Goal: Use online tool/utility: Utilize a website feature to perform a specific function

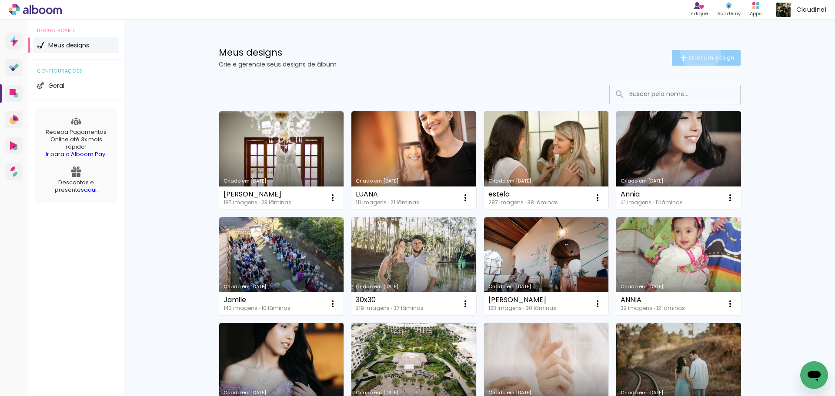
click at [695, 52] on paper-button "Criar um design" at bounding box center [706, 58] width 69 height 16
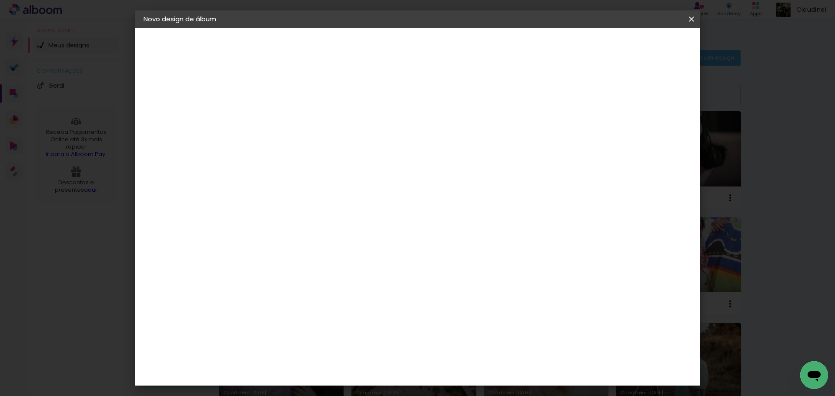
click at [286, 117] on input at bounding box center [286, 116] width 0 height 13
type input "Piu"
type paper-input "Piu"
click at [0, 0] on slot "Avançar" at bounding box center [0, 0] width 0 height 0
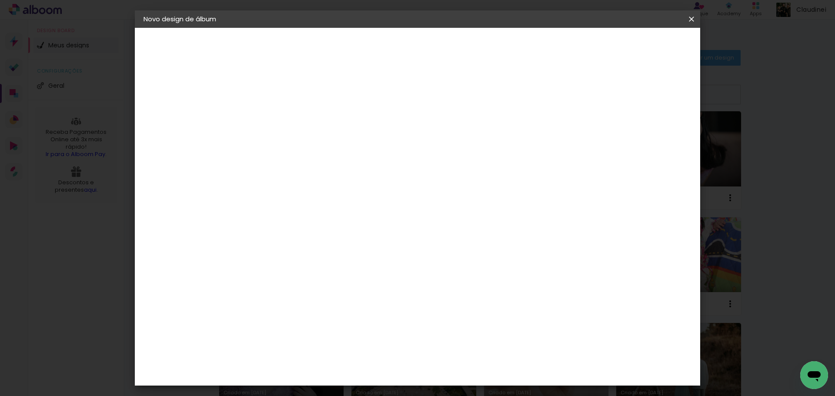
click at [287, 317] on div "Canaan Álbuns" at bounding box center [293, 324] width 27 height 14
click at [448, 50] on paper-button "Avançar" at bounding box center [427, 46] width 43 height 15
click at [376, 289] on span "30 × 35 cm" at bounding box center [360, 298] width 32 height 18
click at [0, 0] on slot "Avançar" at bounding box center [0, 0] width 0 height 0
click at [614, 89] on paper-checkbox "Mostrar sangria" at bounding box center [613, 94] width 66 height 11
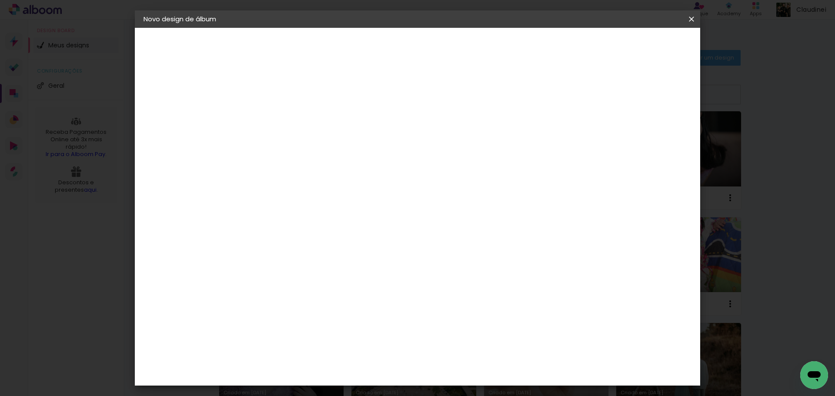
type paper-checkbox "on"
click at [637, 46] on span "Iniciar design" at bounding box center [617, 46] width 40 height 6
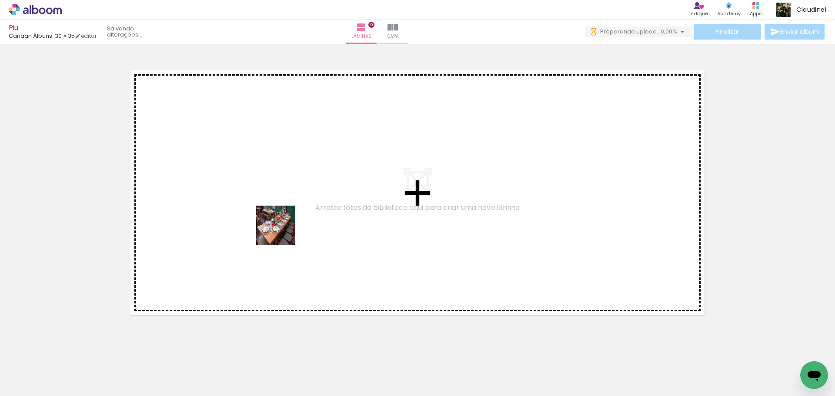
drag, startPoint x: 94, startPoint y: 377, endPoint x: 282, endPoint y: 232, distance: 237.7
click at [282, 232] on quentale-workspace at bounding box center [417, 198] width 835 height 396
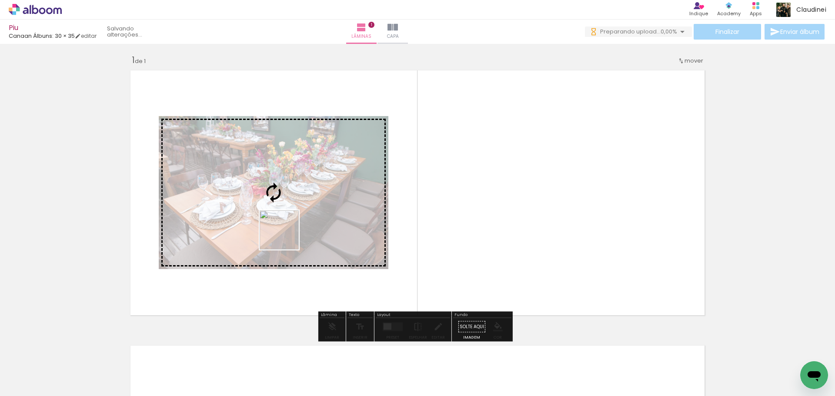
drag, startPoint x: 143, startPoint y: 366, endPoint x: 353, endPoint y: 300, distance: 219.6
click at [379, 194] on quentale-workspace at bounding box center [417, 198] width 835 height 396
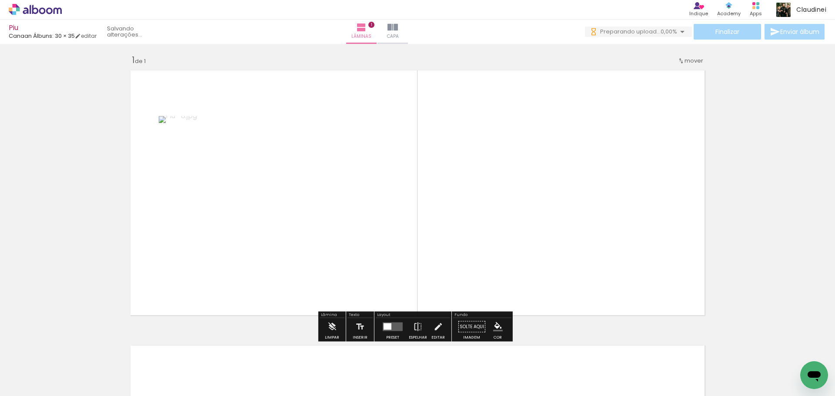
drag, startPoint x: 92, startPoint y: 371, endPoint x: 347, endPoint y: 200, distance: 307.1
click at [347, 200] on quentale-workspace at bounding box center [417, 198] width 835 height 396
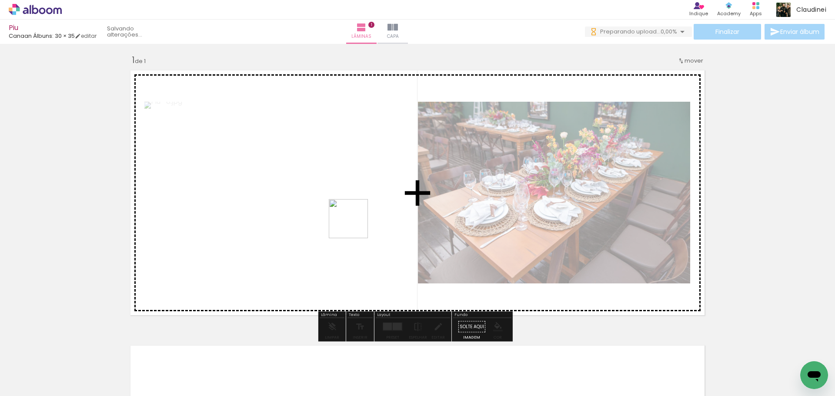
drag, startPoint x: 187, startPoint y: 375, endPoint x: 382, endPoint y: 221, distance: 248.3
click at [377, 215] on quentale-workspace at bounding box center [417, 198] width 835 height 396
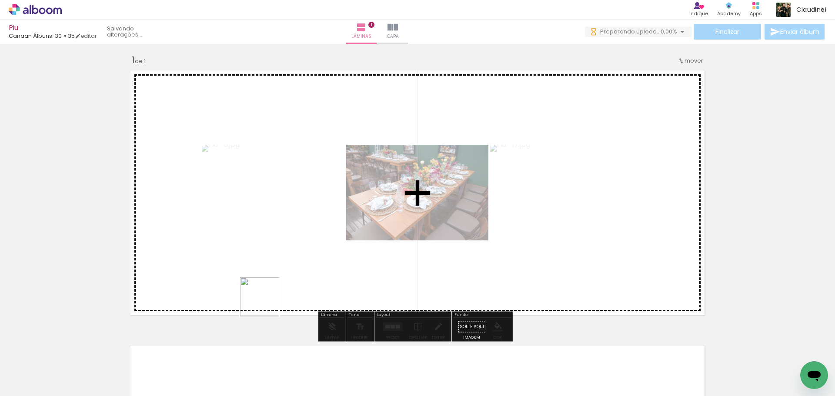
drag, startPoint x: 243, startPoint y: 367, endPoint x: 320, endPoint y: 210, distance: 174.8
click at [300, 221] on quentale-workspace at bounding box center [417, 198] width 835 height 396
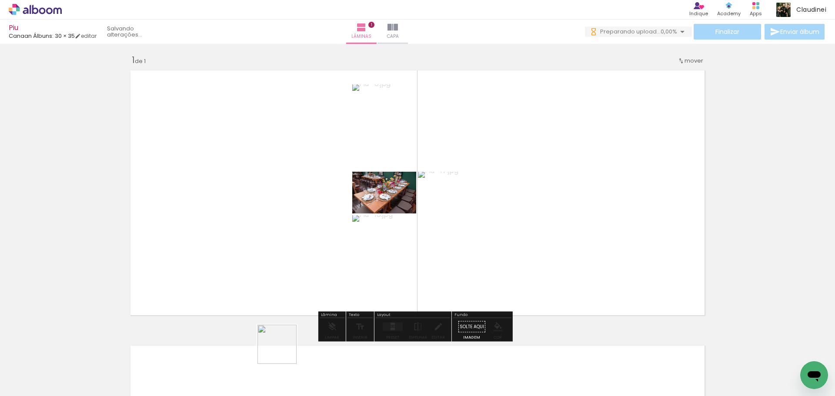
drag, startPoint x: 274, startPoint y: 374, endPoint x: 323, endPoint y: 287, distance: 100.2
click at [284, 193] on quentale-workspace at bounding box center [417, 198] width 835 height 396
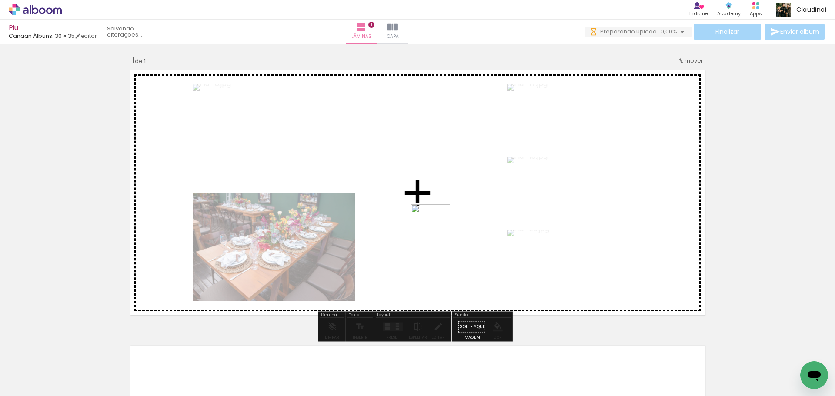
drag, startPoint x: 331, startPoint y: 365, endPoint x: 443, endPoint y: 223, distance: 181.1
click at [443, 223] on quentale-workspace at bounding box center [417, 198] width 835 height 396
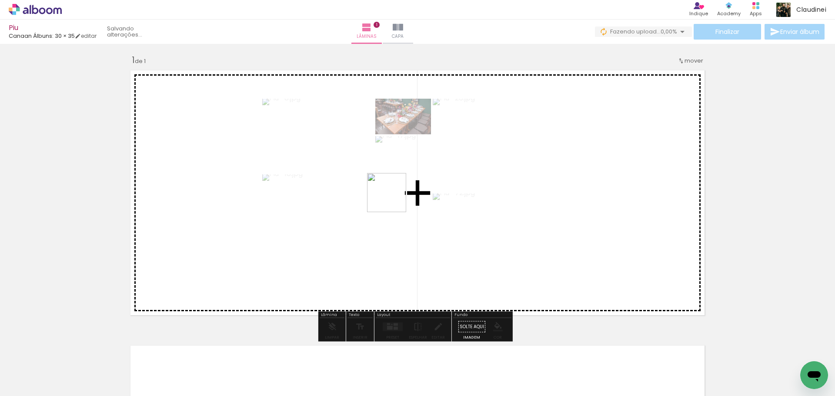
drag, startPoint x: 379, startPoint y: 365, endPoint x: 393, endPoint y: 186, distance: 179.7
click at [393, 186] on quentale-workspace at bounding box center [417, 198] width 835 height 396
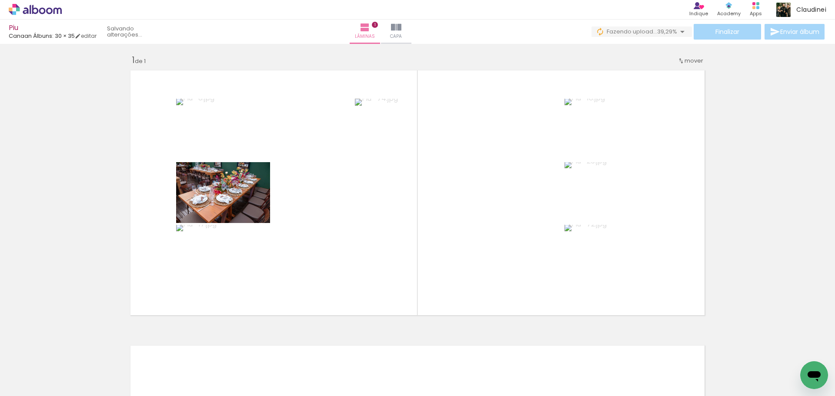
scroll to position [0, 136]
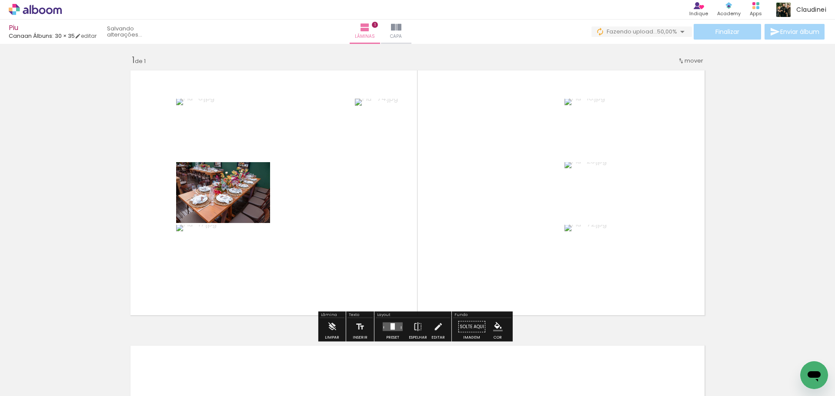
click at [390, 325] on div at bounding box center [392, 326] width 4 height 7
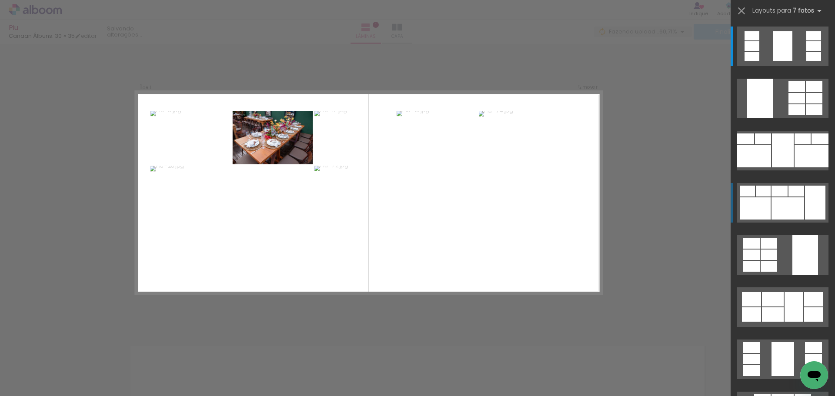
click at [795, 202] on div at bounding box center [787, 208] width 33 height 22
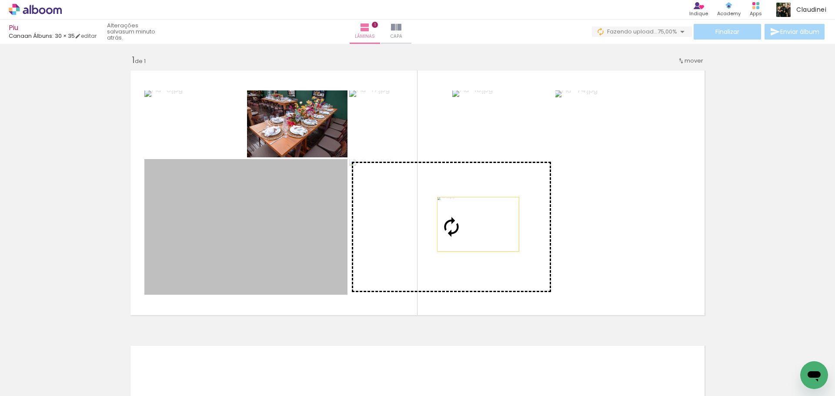
drag, startPoint x: 245, startPoint y: 233, endPoint x: 477, endPoint y: 224, distance: 231.9
click at [0, 0] on slot at bounding box center [0, 0] width 0 height 0
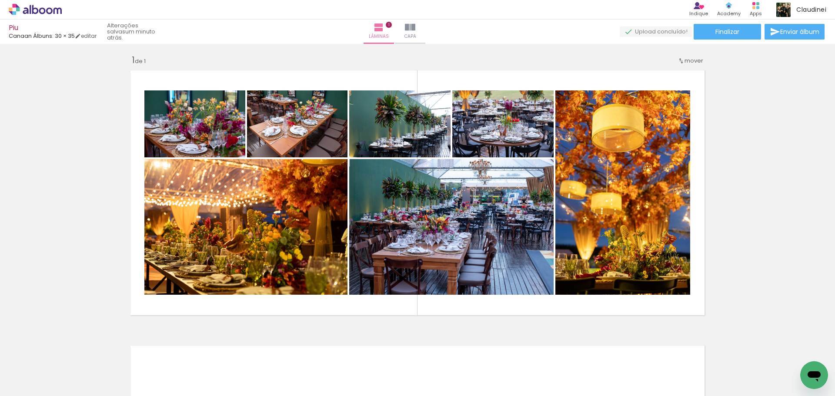
scroll to position [0, 0]
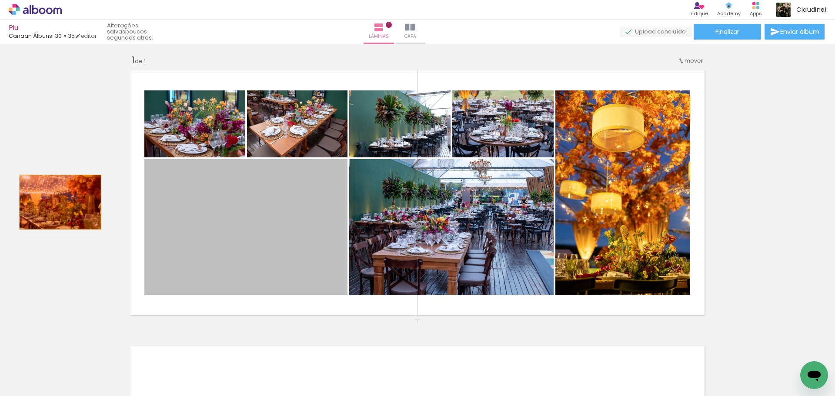
drag, startPoint x: 258, startPoint y: 250, endPoint x: 57, endPoint y: 202, distance: 206.6
click at [57, 202] on div "Inserir lâmina 1 de 1" at bounding box center [417, 319] width 835 height 551
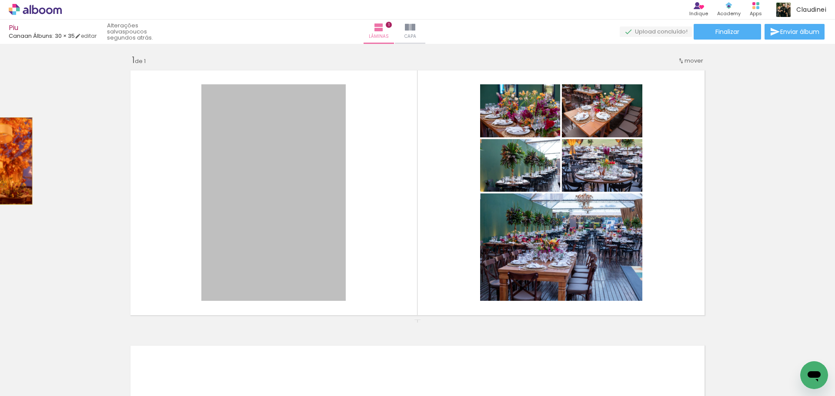
drag, startPoint x: 284, startPoint y: 227, endPoint x: 0, endPoint y: 161, distance: 291.4
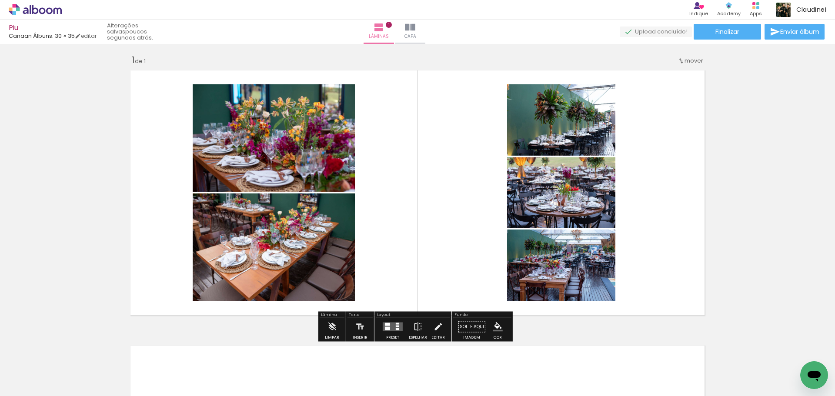
click at [388, 327] on quentale-layouter at bounding box center [393, 327] width 20 height 9
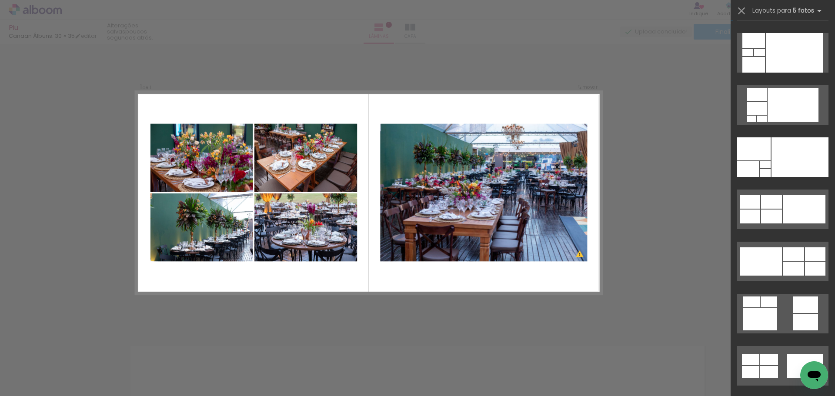
scroll to position [217, 0]
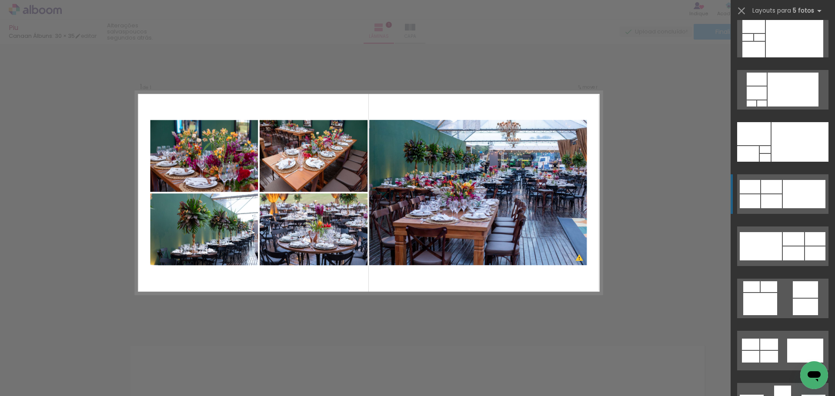
click at [791, 201] on div at bounding box center [804, 194] width 43 height 28
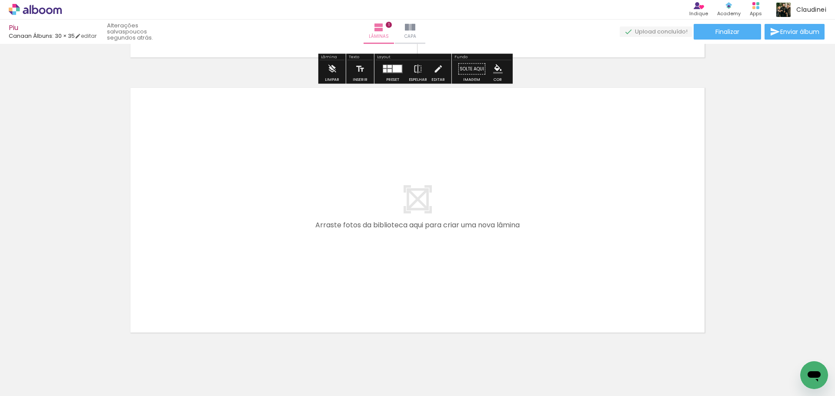
scroll to position [264, 0]
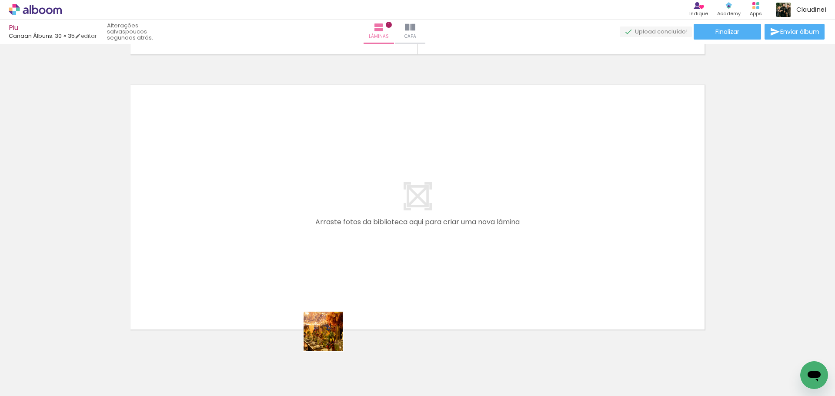
drag, startPoint x: 326, startPoint y: 370, endPoint x: 365, endPoint y: 336, distance: 51.5
click at [335, 232] on quentale-workspace at bounding box center [417, 198] width 835 height 396
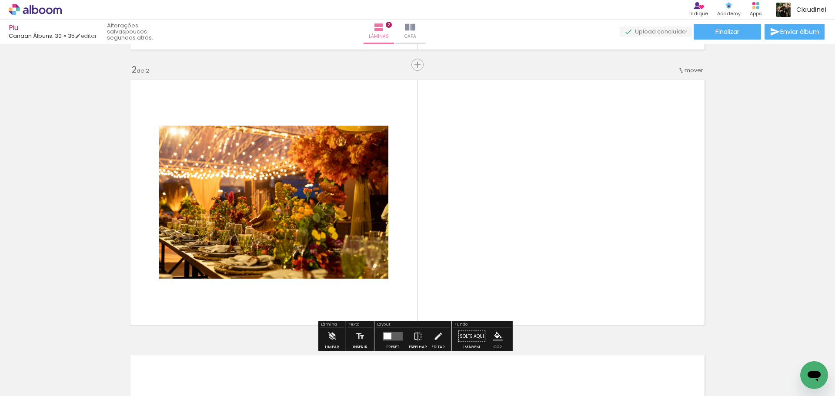
scroll to position [278, 0]
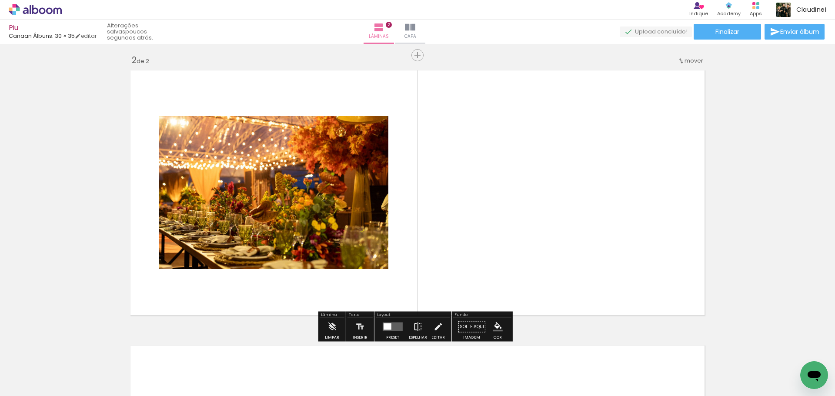
drag, startPoint x: 400, startPoint y: 260, endPoint x: 424, endPoint y: 327, distance: 71.8
click at [409, 227] on quentale-workspace at bounding box center [417, 198] width 835 height 396
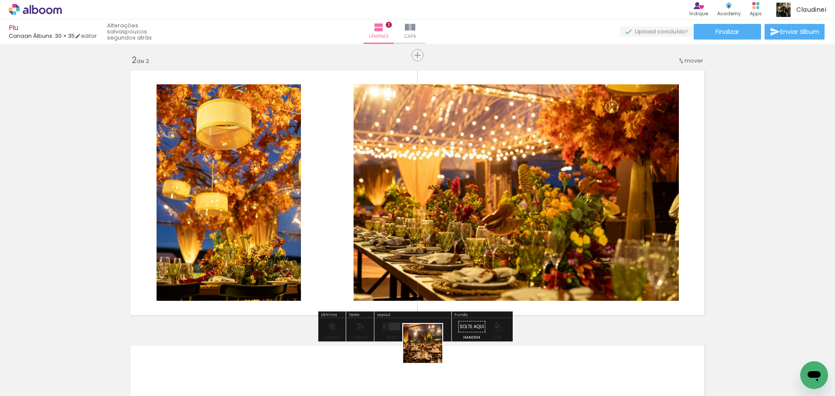
drag, startPoint x: 426, startPoint y: 370, endPoint x: 446, endPoint y: 348, distance: 29.2
click at [435, 236] on quentale-workspace at bounding box center [417, 198] width 835 height 396
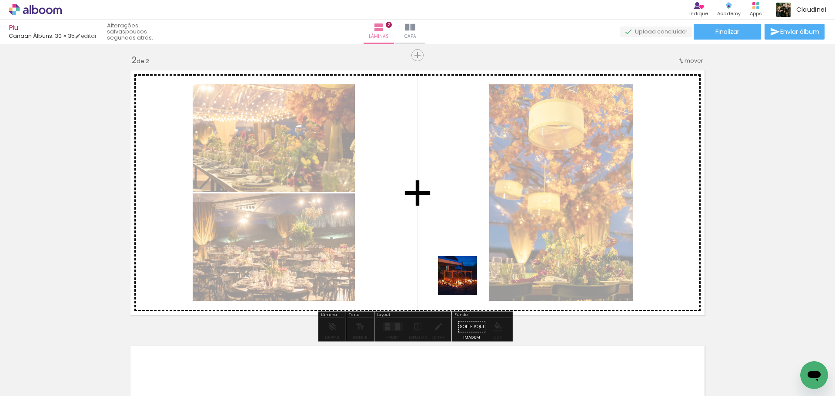
drag, startPoint x: 472, startPoint y: 338, endPoint x: 456, endPoint y: 227, distance: 112.0
click at [443, 195] on quentale-workspace at bounding box center [417, 198] width 835 height 396
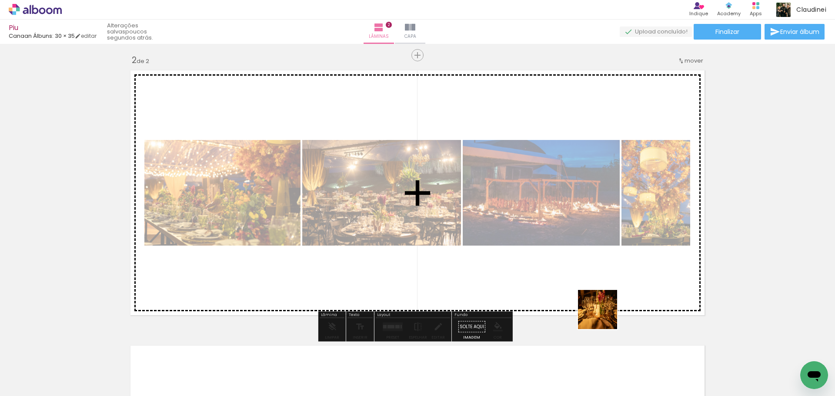
drag, startPoint x: 625, startPoint y: 369, endPoint x: 522, endPoint y: 245, distance: 160.9
click at [488, 182] on quentale-workspace at bounding box center [417, 198] width 835 height 396
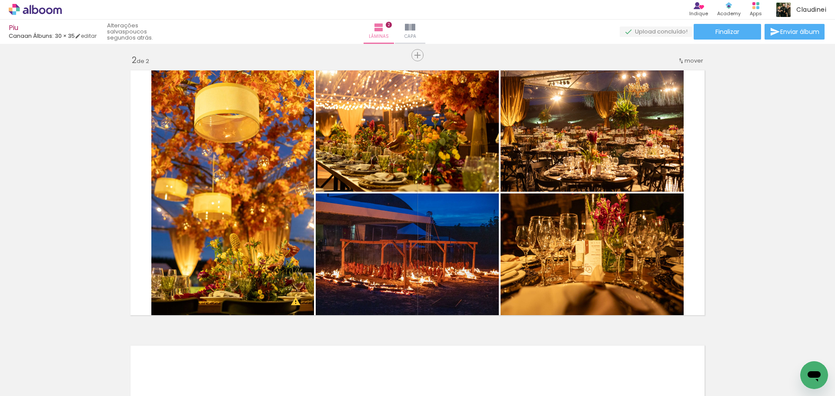
scroll to position [0, 325]
drag, startPoint x: 253, startPoint y: 378, endPoint x: 230, endPoint y: 228, distance: 152.2
click at [253, 199] on quentale-workspace at bounding box center [417, 198] width 835 height 396
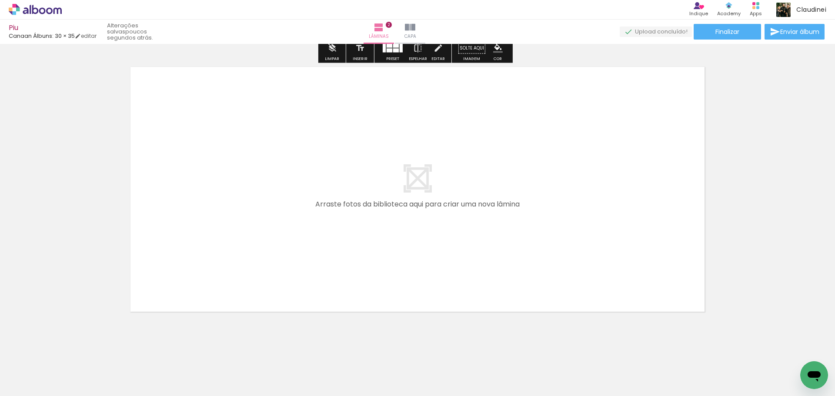
scroll to position [562, 0]
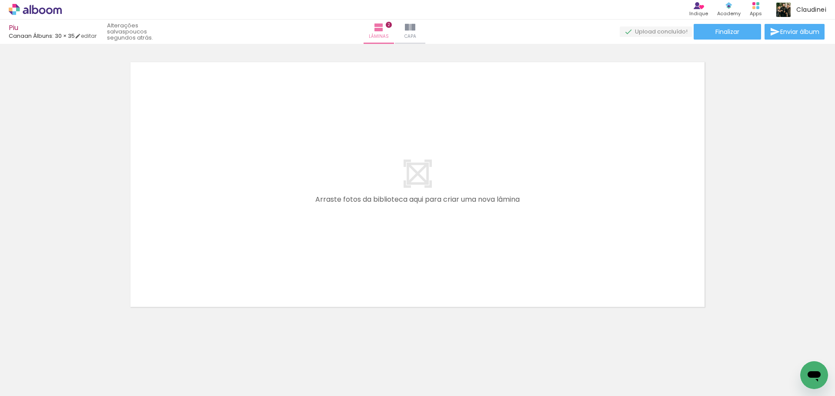
drag, startPoint x: 208, startPoint y: 367, endPoint x: 320, endPoint y: 279, distance: 143.1
click at [323, 197] on quentale-workspace at bounding box center [417, 198] width 835 height 396
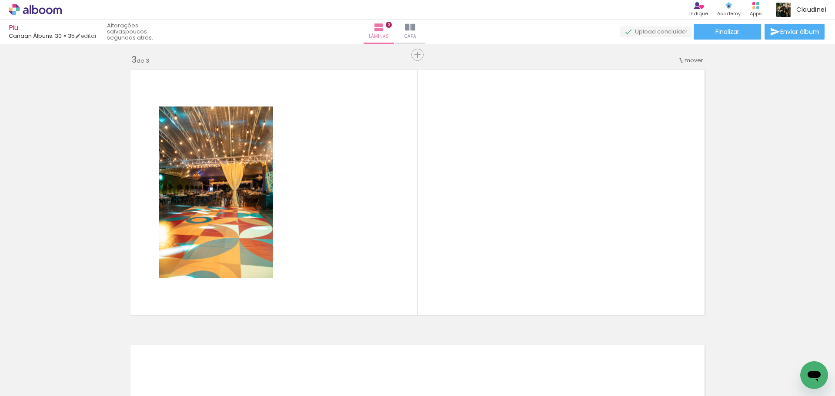
scroll to position [553, 0]
drag, startPoint x: 351, startPoint y: 361, endPoint x: 430, endPoint y: 328, distance: 85.7
click at [400, 220] on quentale-workspace at bounding box center [417, 198] width 835 height 396
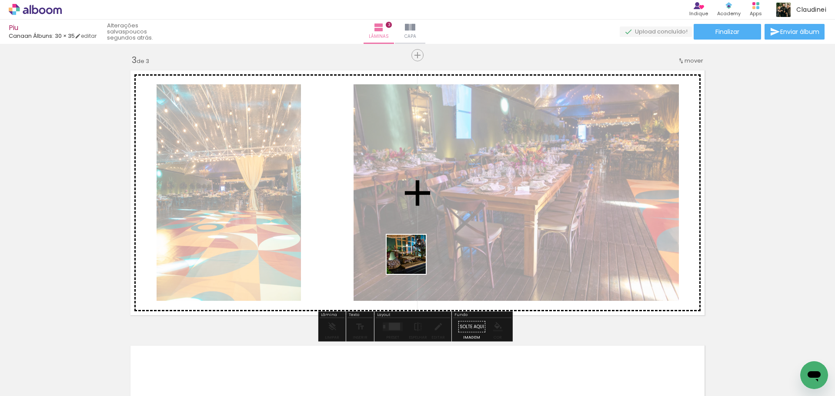
drag, startPoint x: 407, startPoint y: 290, endPoint x: 457, endPoint y: 338, distance: 69.2
click at [422, 232] on quentale-workspace at bounding box center [417, 198] width 835 height 396
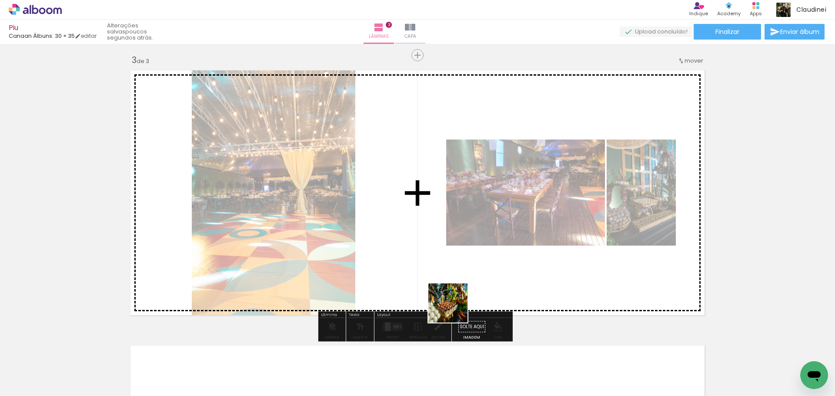
drag, startPoint x: 441, startPoint y: 369, endPoint x: 510, endPoint y: 332, distance: 77.8
click at [462, 204] on quentale-workspace at bounding box center [417, 198] width 835 height 396
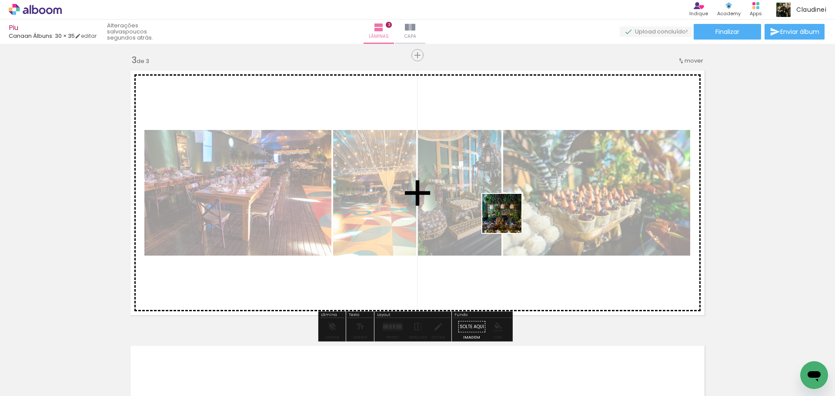
drag, startPoint x: 498, startPoint y: 365, endPoint x: 543, endPoint y: 340, distance: 51.8
click at [510, 216] on quentale-workspace at bounding box center [417, 198] width 835 height 396
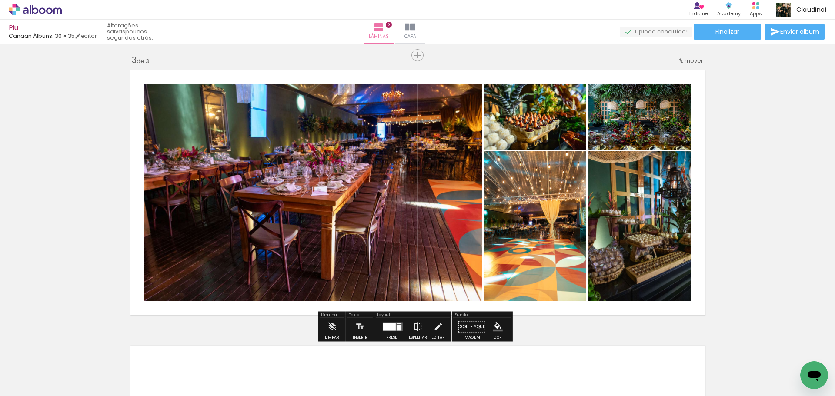
drag, startPoint x: 538, startPoint y: 366, endPoint x: 593, endPoint y: 359, distance: 55.2
click at [546, 221] on quentale-workspace at bounding box center [417, 198] width 835 height 396
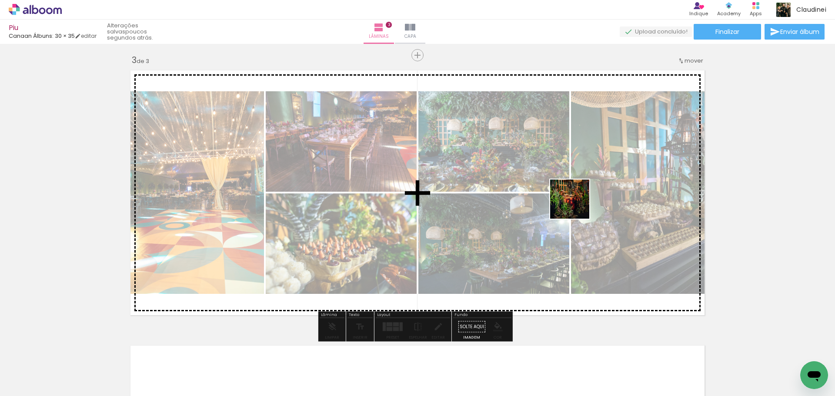
drag, startPoint x: 593, startPoint y: 361, endPoint x: 613, endPoint y: 333, distance: 33.4
click at [575, 199] on quentale-workspace at bounding box center [417, 198] width 835 height 396
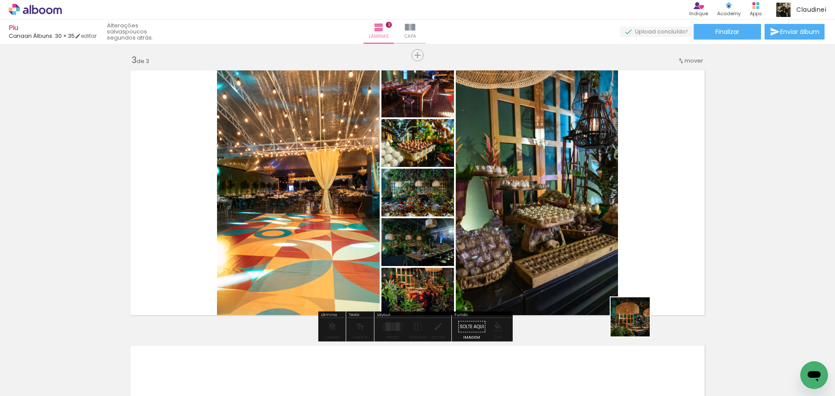
drag, startPoint x: 636, startPoint y: 363, endPoint x: 609, endPoint y: 266, distance: 101.2
click at [591, 188] on quentale-workspace at bounding box center [417, 198] width 835 height 396
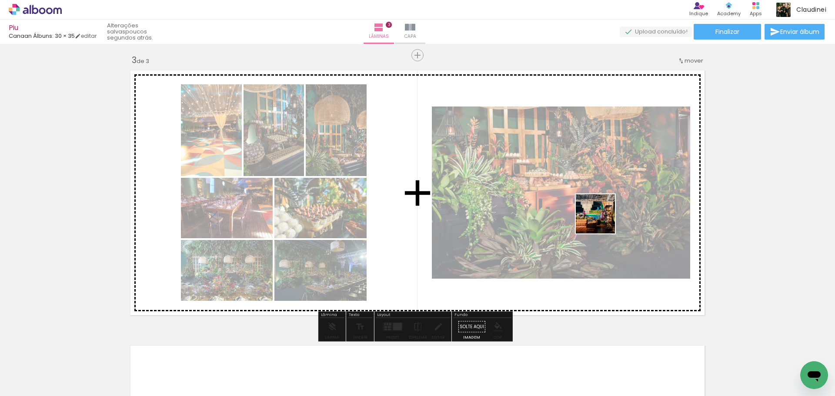
drag, startPoint x: 683, startPoint y: 367, endPoint x: 563, endPoint y: 255, distance: 164.2
click at [555, 183] on quentale-workspace at bounding box center [417, 198] width 835 height 396
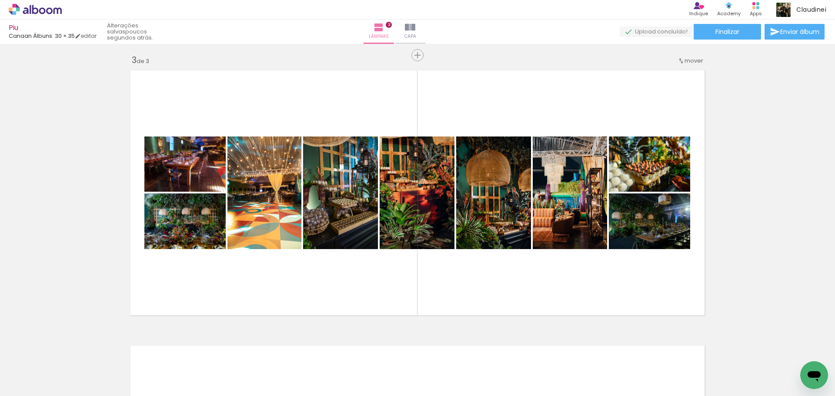
scroll to position [0, 603]
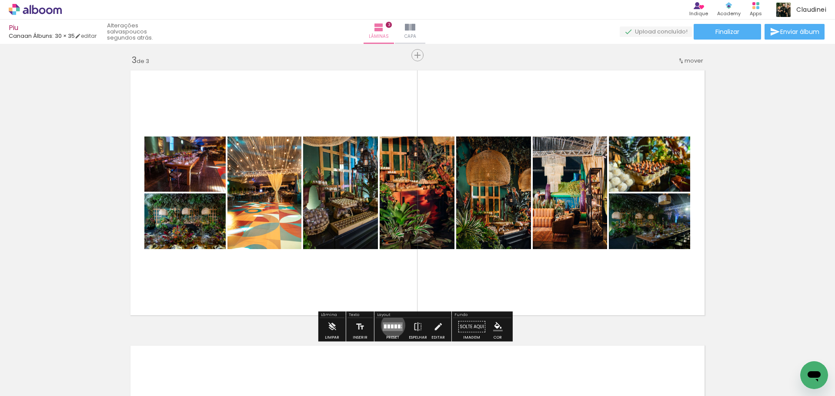
click at [391, 325] on div at bounding box center [392, 327] width 3 height 4
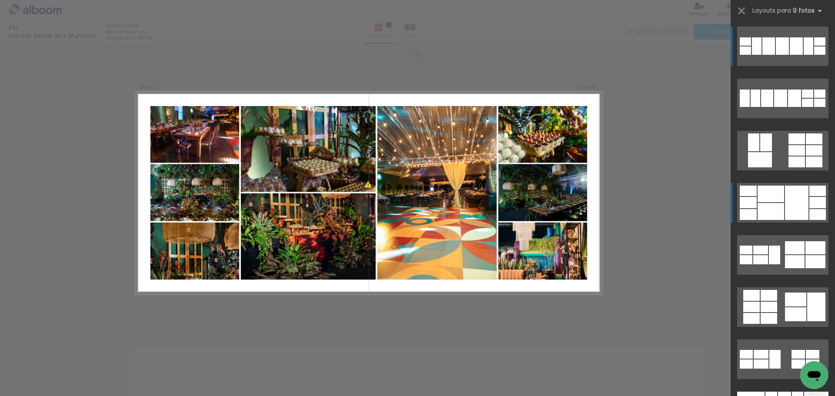
click at [779, 202] on div at bounding box center [770, 194] width 27 height 17
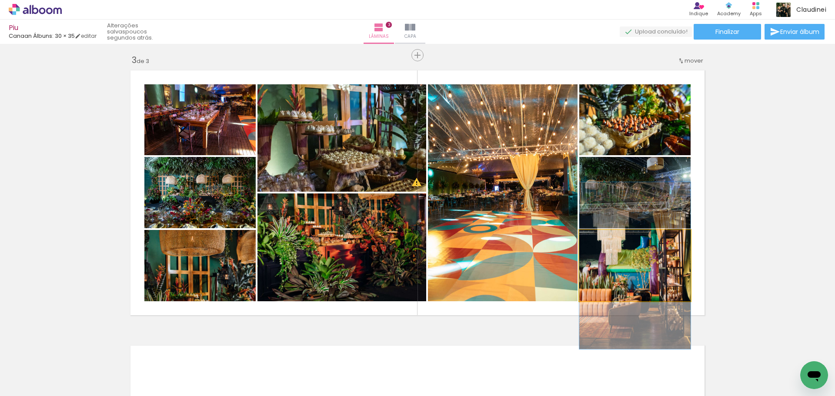
click at [610, 273] on quentale-photo at bounding box center [634, 265] width 111 height 71
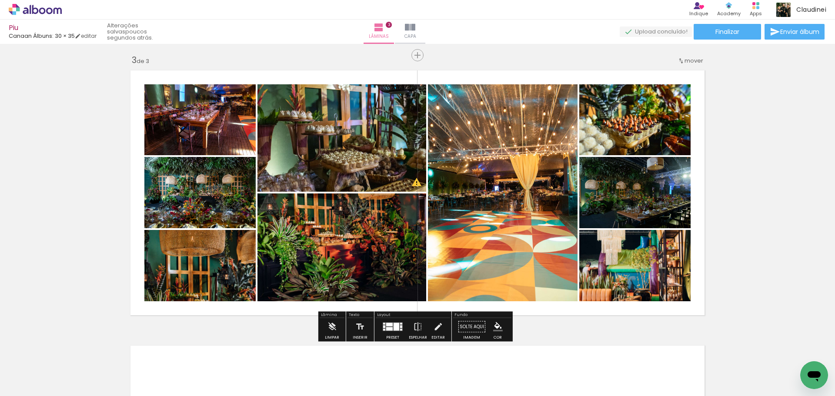
click at [381, 324] on div at bounding box center [392, 326] width 23 height 17
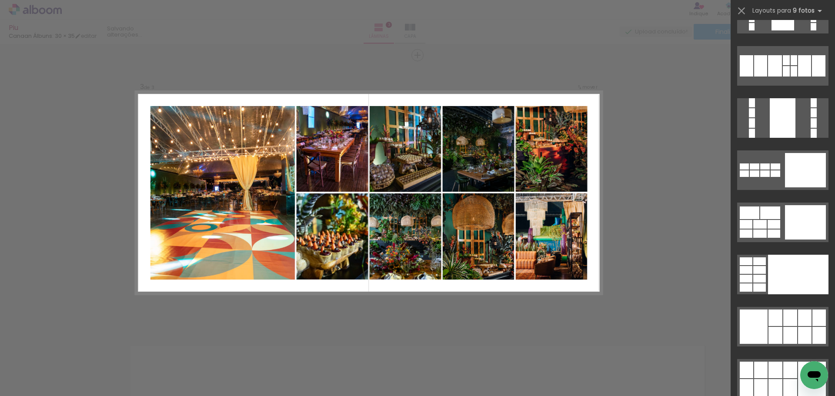
scroll to position [1722, 0]
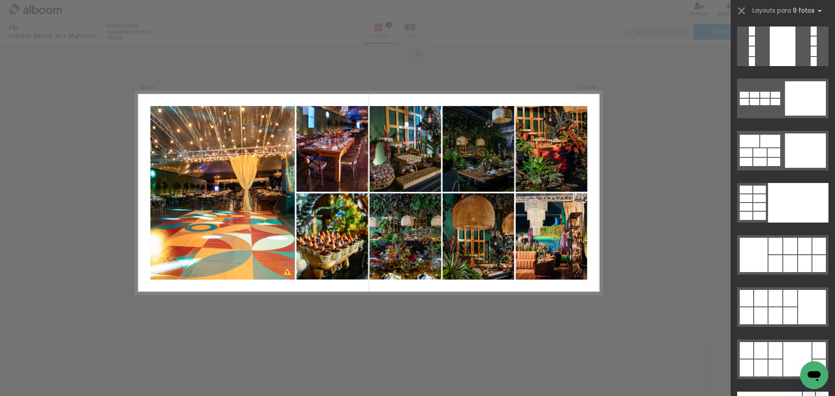
click at [772, 266] on div at bounding box center [775, 263] width 14 height 17
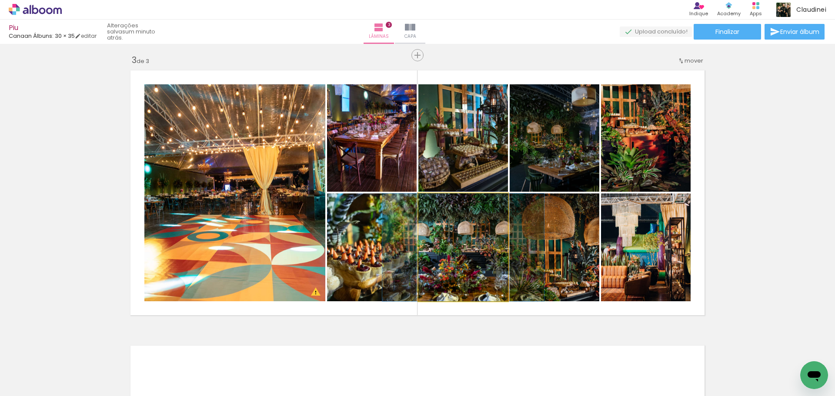
click at [424, 260] on quentale-photo at bounding box center [463, 247] width 90 height 108
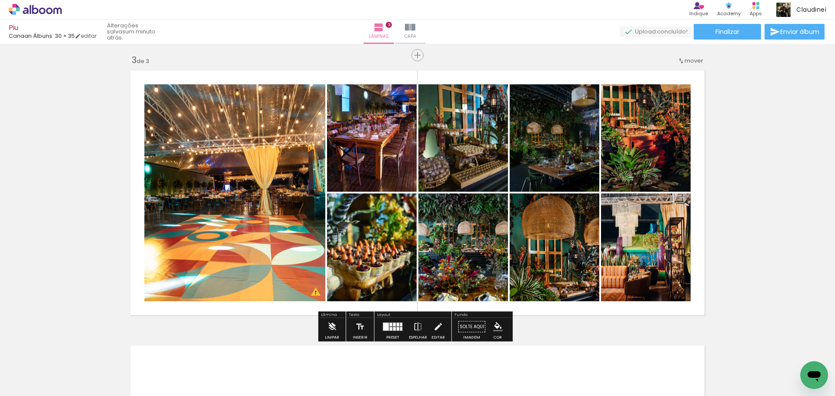
click at [332, 326] on iron-icon at bounding box center [332, 326] width 10 height 17
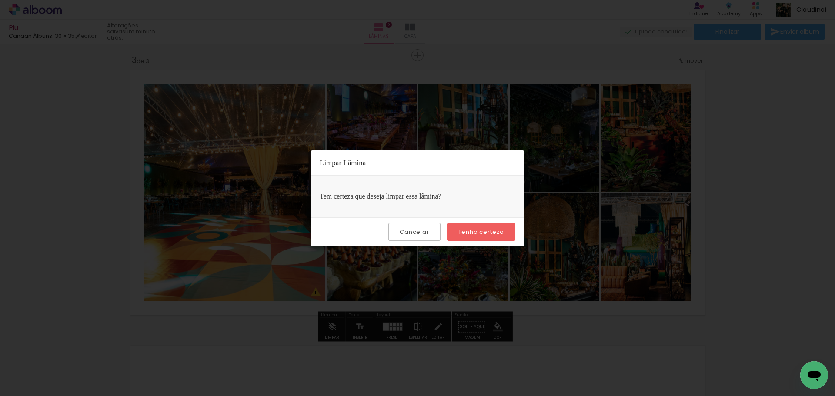
click at [0, 0] on slot "Tenho certeza" at bounding box center [0, 0] width 0 height 0
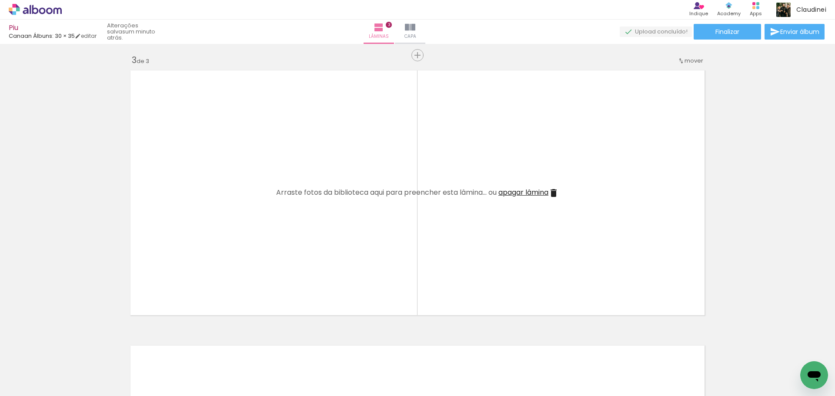
scroll to position [0, 321]
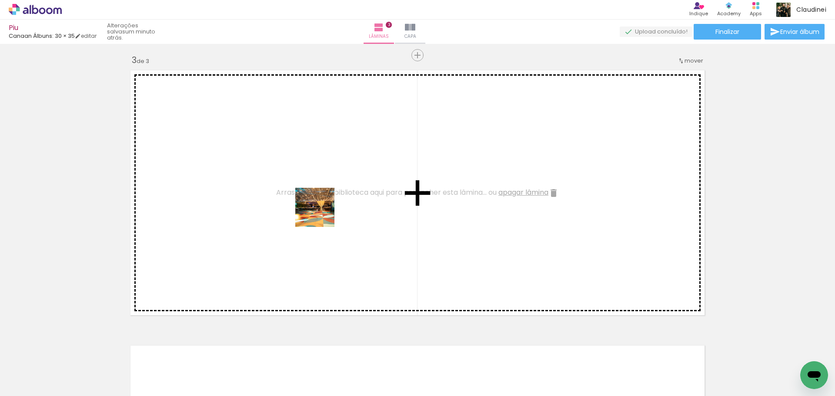
drag, startPoint x: 209, startPoint y: 370, endPoint x: 330, endPoint y: 256, distance: 166.7
click at [338, 210] on quentale-workspace at bounding box center [417, 198] width 835 height 396
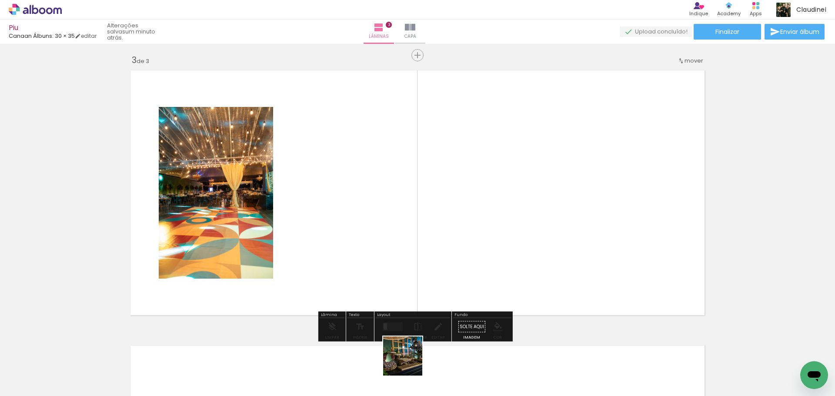
drag, startPoint x: 409, startPoint y: 363, endPoint x: 530, endPoint y: 247, distance: 167.6
click at [491, 183] on quentale-workspace at bounding box center [417, 198] width 835 height 396
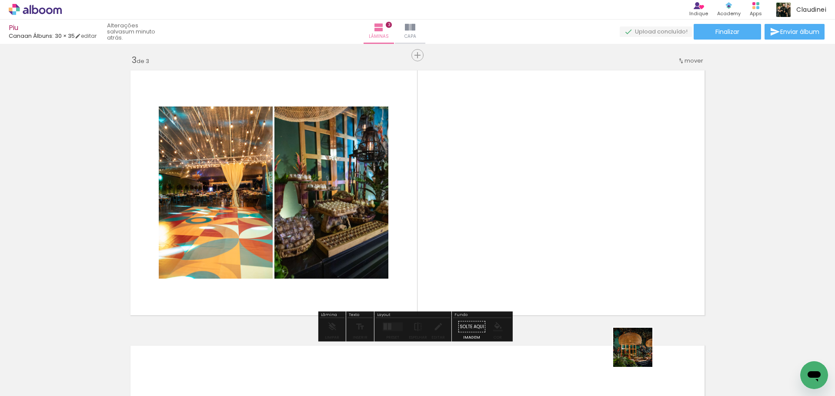
drag, startPoint x: 639, startPoint y: 369, endPoint x: 600, endPoint y: 252, distance: 123.5
click at [566, 143] on quentale-workspace at bounding box center [417, 198] width 835 height 396
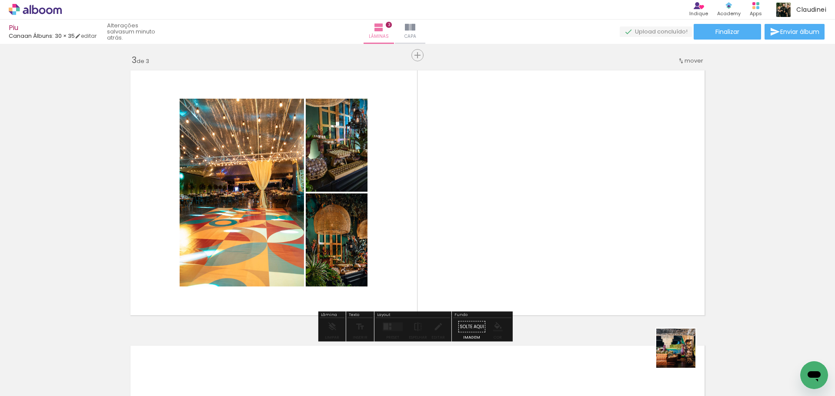
drag, startPoint x: 682, startPoint y: 370, endPoint x: 663, endPoint y: 291, distance: 80.9
click at [578, 140] on quentale-workspace at bounding box center [417, 198] width 835 height 396
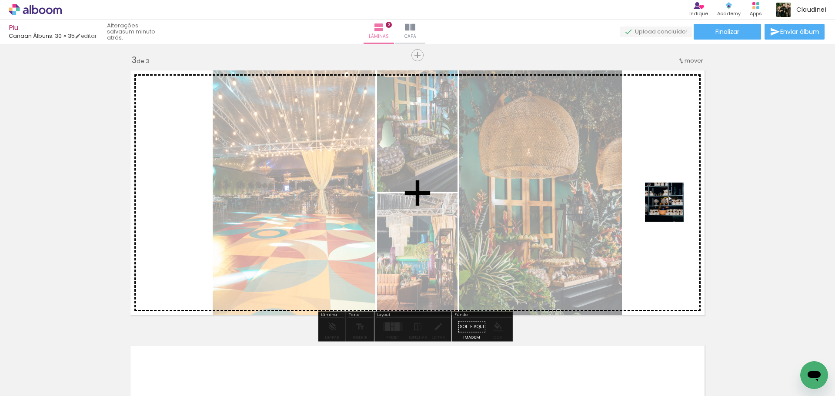
drag, startPoint x: 746, startPoint y: 368, endPoint x: 612, endPoint y: 260, distance: 173.1
click at [647, 172] on quentale-workspace at bounding box center [417, 198] width 835 height 396
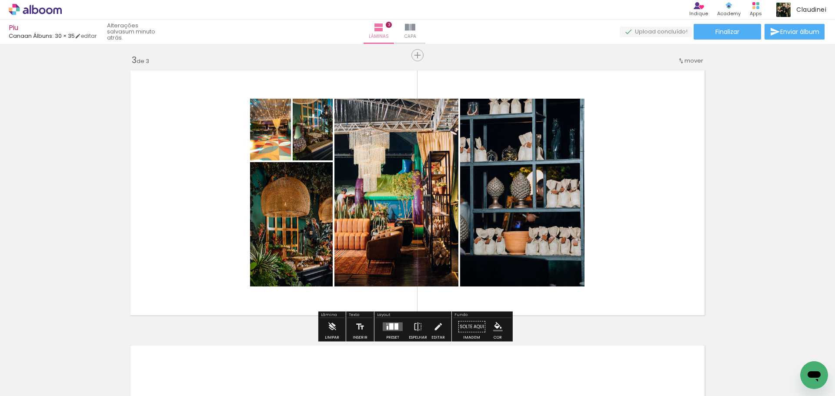
scroll to position [0, 581]
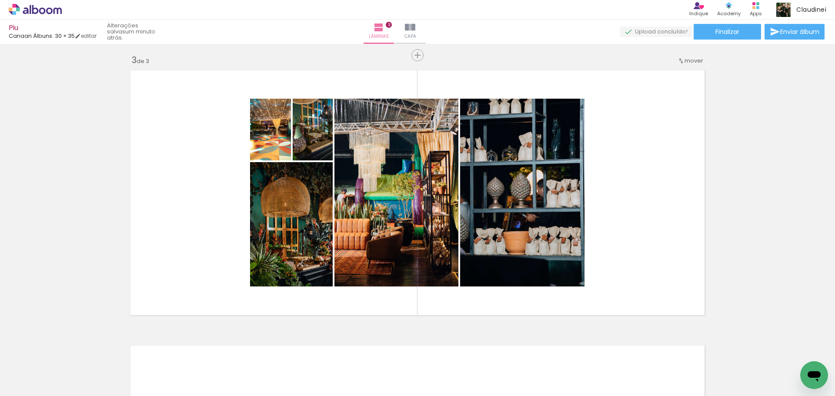
drag, startPoint x: 500, startPoint y: 182, endPoint x: 523, endPoint y: 298, distance: 117.8
click at [496, 162] on quentale-workspace at bounding box center [417, 198] width 835 height 396
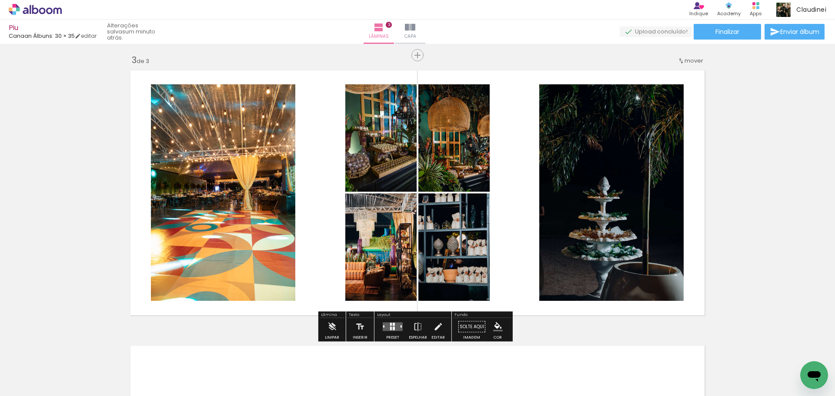
drag, startPoint x: 576, startPoint y: 366, endPoint x: 591, endPoint y: 285, distance: 82.6
click at [500, 116] on quentale-workspace at bounding box center [417, 198] width 835 height 396
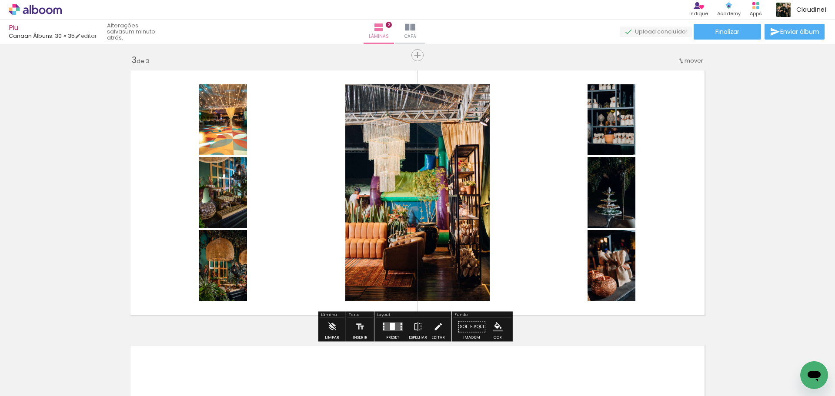
drag, startPoint x: 575, startPoint y: 157, endPoint x: 648, endPoint y: 367, distance: 222.7
click at [573, 150] on quentale-workspace at bounding box center [417, 198] width 835 height 396
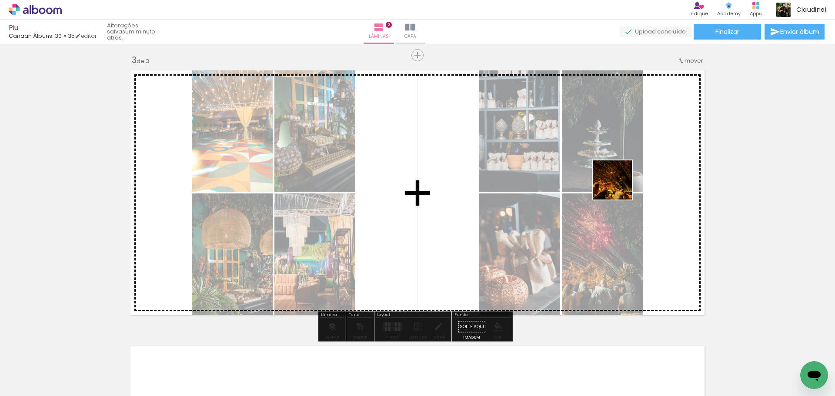
drag, startPoint x: 619, startPoint y: 187, endPoint x: 695, endPoint y: 365, distance: 194.4
click at [618, 186] on quentale-workspace at bounding box center [417, 198] width 835 height 396
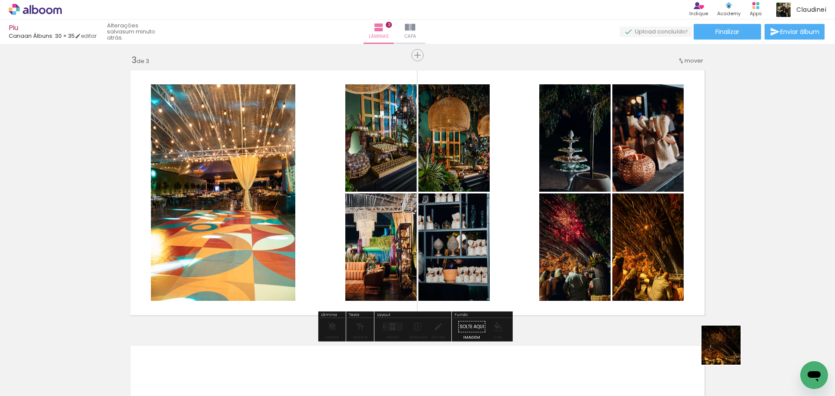
drag, startPoint x: 727, startPoint y: 352, endPoint x: 647, endPoint y: 216, distance: 157.5
click at [658, 200] on quentale-workspace at bounding box center [417, 198] width 835 height 396
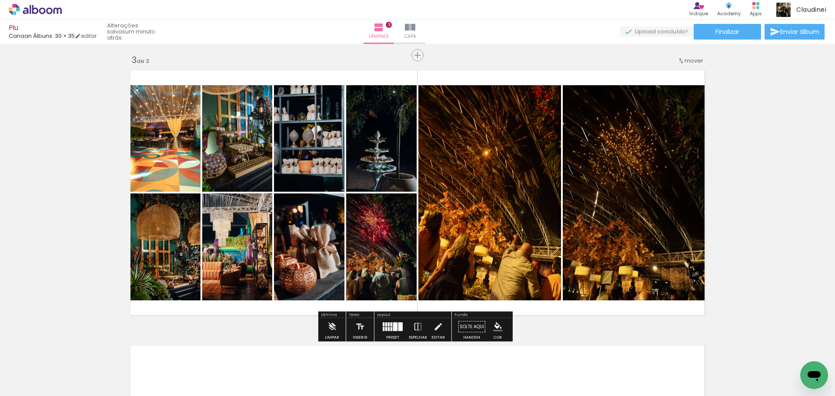
click at [395, 325] on div at bounding box center [395, 327] width 4 height 9
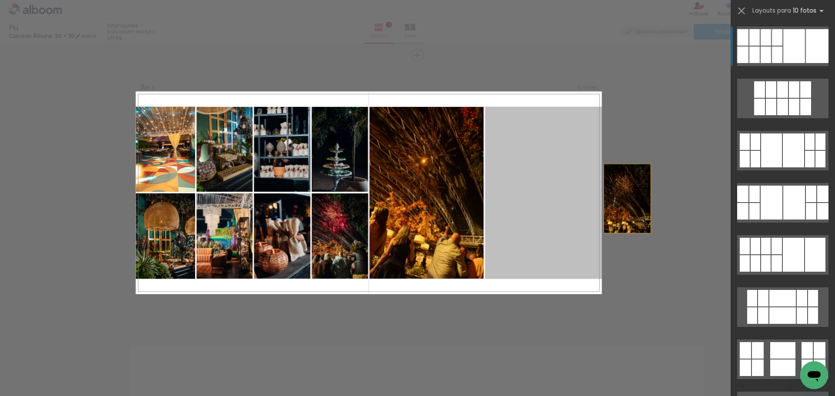
drag, startPoint x: 531, startPoint y: 220, endPoint x: 645, endPoint y: 200, distance: 115.3
click at [645, 200] on div "Inserir lâmina 1 de 3 Inserir lâmina 2 de 3 Inserir lâmina 3 de 3 O Designbox p…" at bounding box center [417, 51] width 835 height 1122
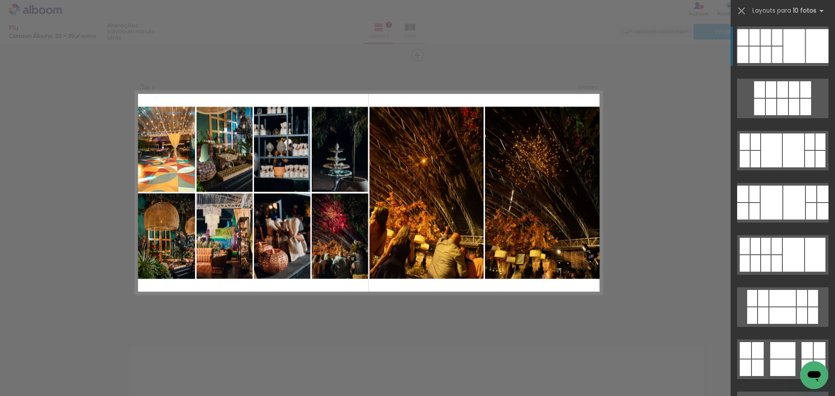
click at [646, 250] on div "Confirmar Cancelar" at bounding box center [417, 51] width 835 height 1122
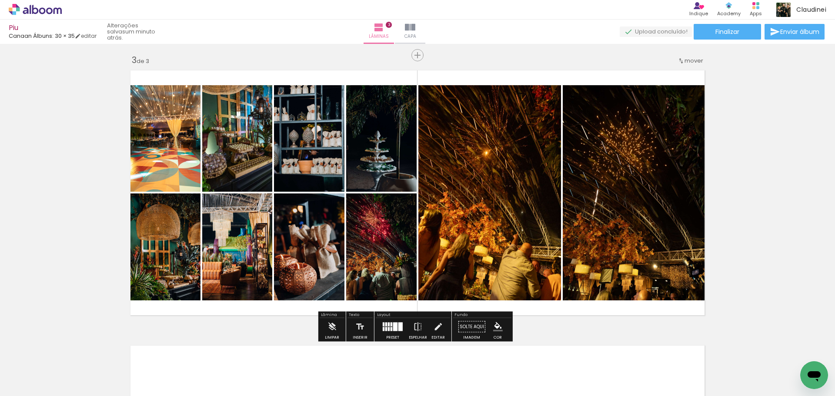
click at [626, 242] on quentale-photo at bounding box center [636, 192] width 146 height 215
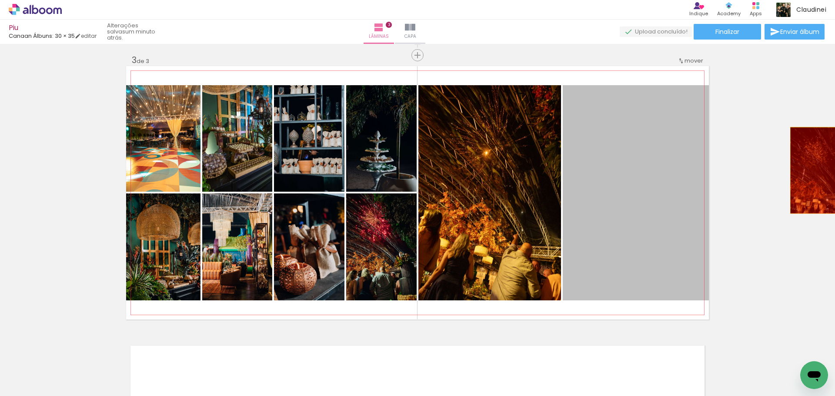
drag, startPoint x: 588, startPoint y: 242, endPoint x: 816, endPoint y: 170, distance: 239.1
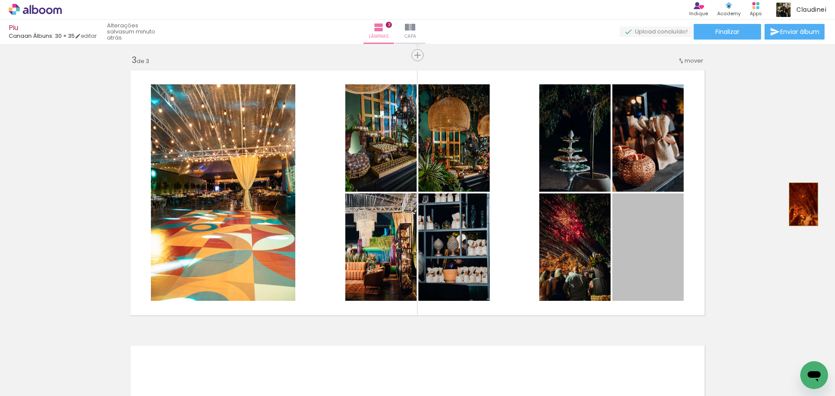
drag, startPoint x: 652, startPoint y: 250, endPoint x: 800, endPoint y: 204, distance: 154.6
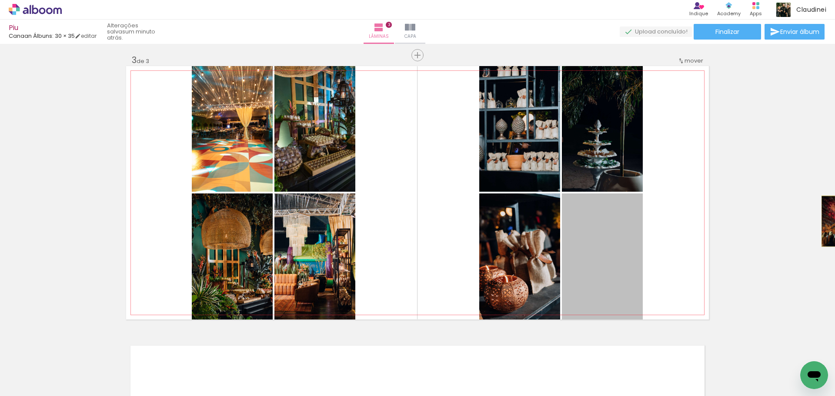
drag, startPoint x: 615, startPoint y: 252, endPoint x: 834, endPoint y: 221, distance: 221.2
click at [834, 221] on div "Inserir lâmina 1 de 3 Inserir lâmina 2 de 3 Inserir lâmina 3 de 3 O Designbox p…" at bounding box center [417, 220] width 835 height 352
drag, startPoint x: 803, startPoint y: 172, endPoint x: 816, endPoint y: 167, distance: 13.7
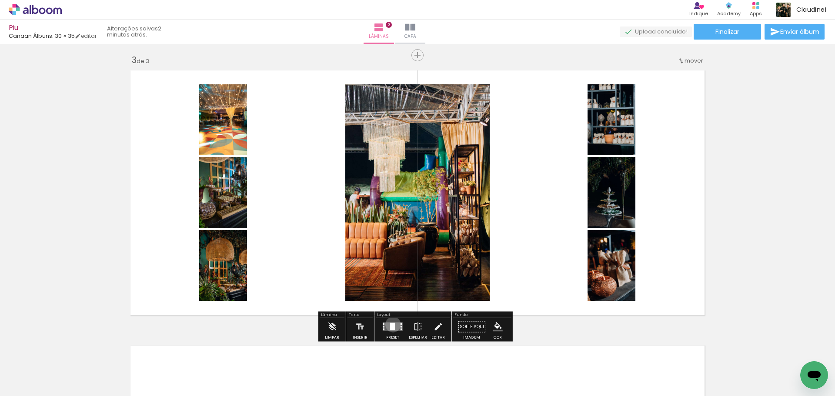
click at [391, 324] on div at bounding box center [392, 326] width 5 height 7
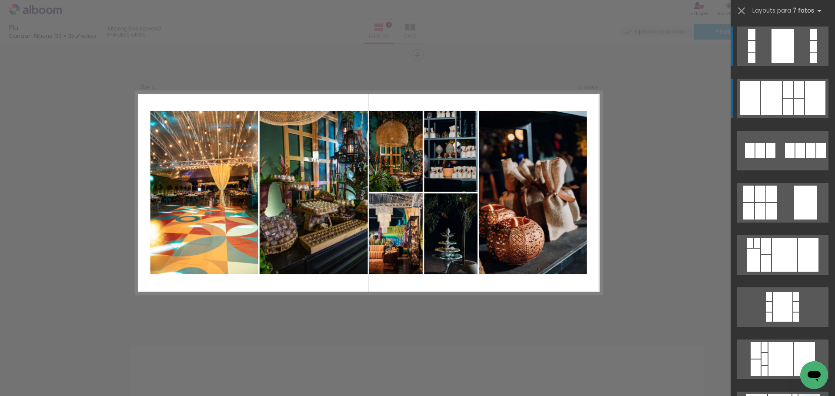
click at [784, 106] on div at bounding box center [788, 107] width 10 height 17
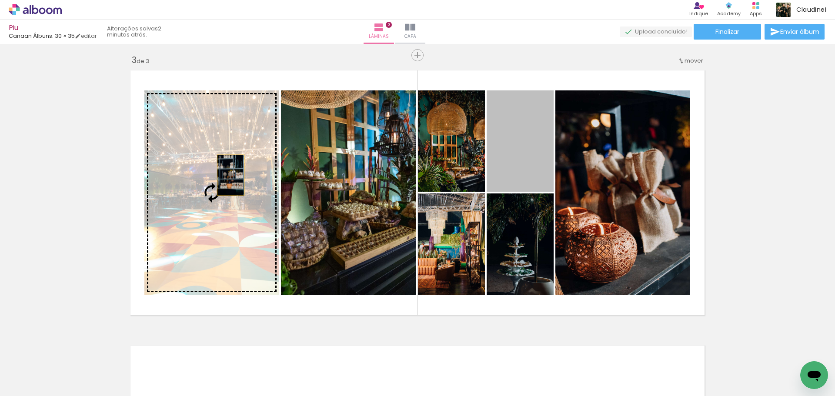
drag, startPoint x: 532, startPoint y: 172, endPoint x: 227, endPoint y: 175, distance: 304.3
click at [0, 0] on slot at bounding box center [0, 0] width 0 height 0
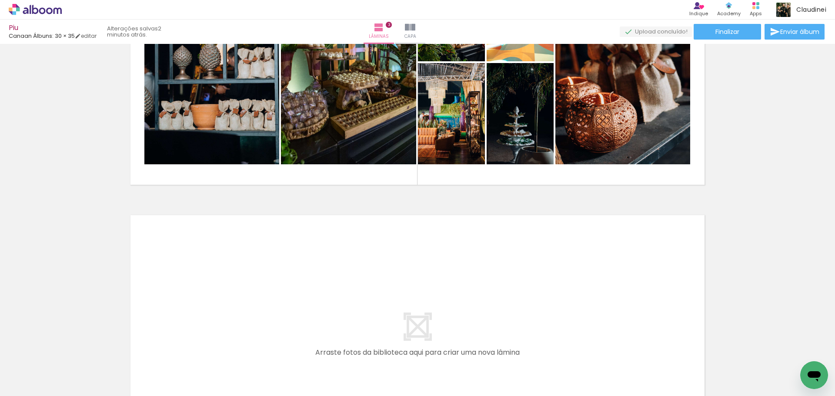
scroll to position [0, 603]
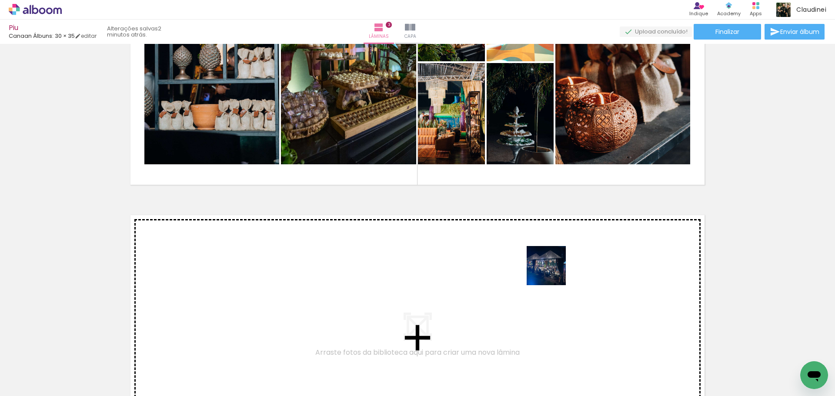
drag, startPoint x: 759, startPoint y: 373, endPoint x: 553, endPoint y: 272, distance: 229.4
click at [553, 272] on quentale-workspace at bounding box center [417, 198] width 835 height 396
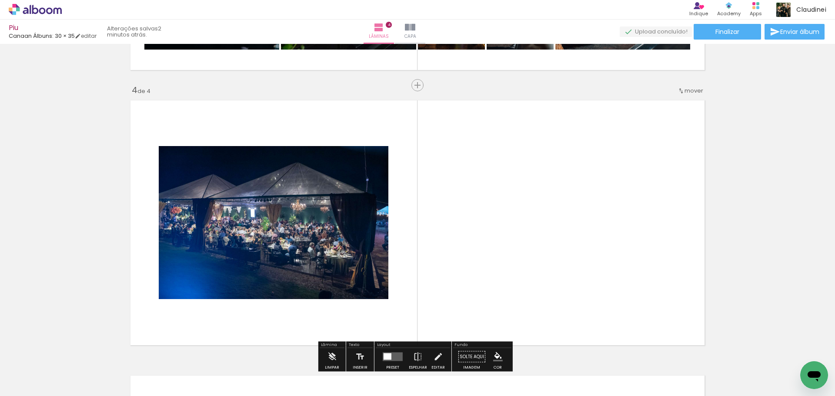
scroll to position [829, 0]
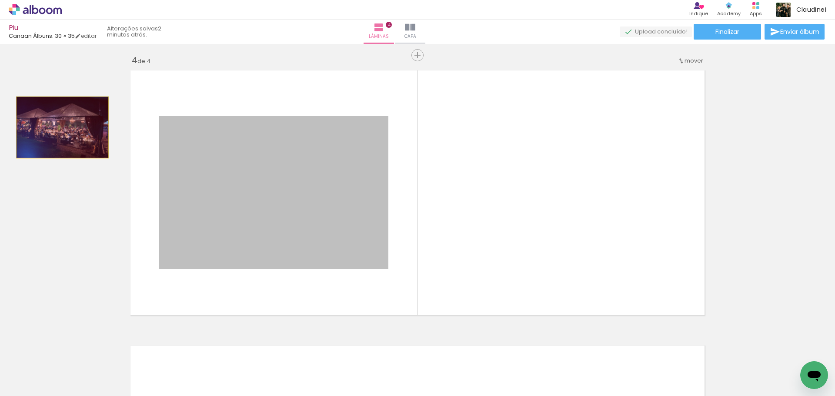
drag, startPoint x: 352, startPoint y: 236, endPoint x: 59, endPoint y: 127, distance: 312.5
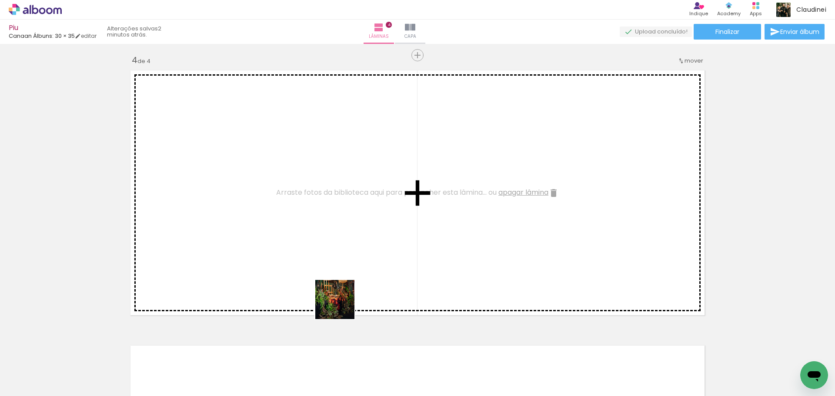
drag, startPoint x: 325, startPoint y: 373, endPoint x: 311, endPoint y: 303, distance: 70.5
click at [357, 228] on quentale-workspace at bounding box center [417, 198] width 835 height 396
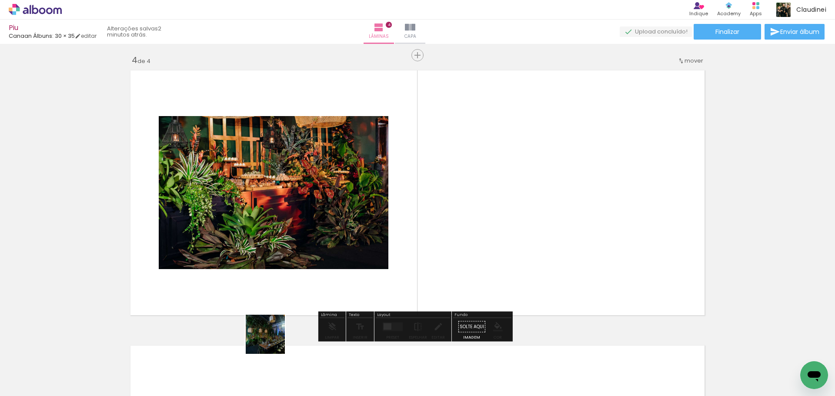
drag, startPoint x: 264, startPoint y: 362, endPoint x: 251, endPoint y: 317, distance: 47.4
click at [292, 255] on quentale-workspace at bounding box center [417, 198] width 835 height 396
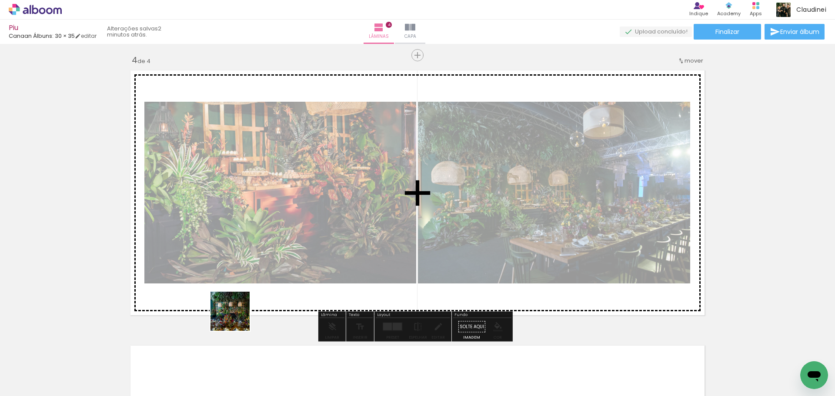
drag, startPoint x: 219, startPoint y: 363, endPoint x: 185, endPoint y: 339, distance: 41.1
click at [242, 234] on quentale-workspace at bounding box center [417, 198] width 835 height 396
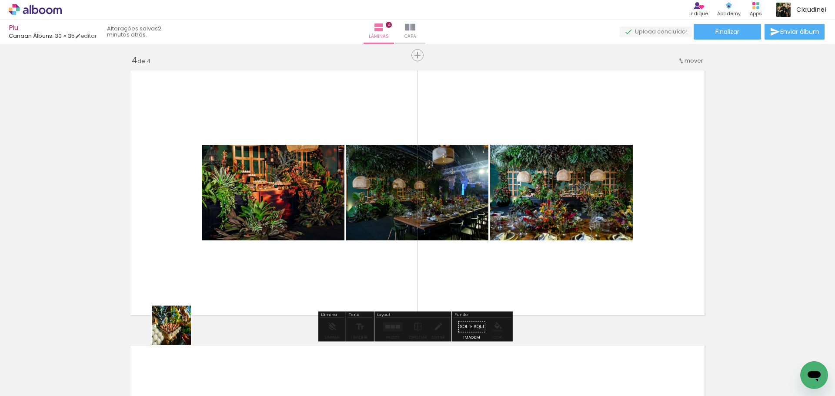
drag, startPoint x: 166, startPoint y: 368, endPoint x: 153, endPoint y: 317, distance: 52.8
click at [198, 207] on quentale-workspace at bounding box center [417, 198] width 835 height 396
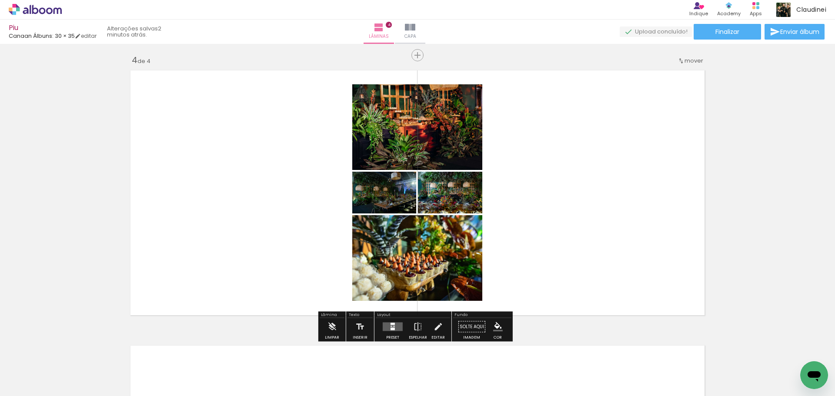
drag, startPoint x: 72, startPoint y: 359, endPoint x: 294, endPoint y: 287, distance: 233.3
click at [300, 204] on quentale-workspace at bounding box center [417, 198] width 835 height 396
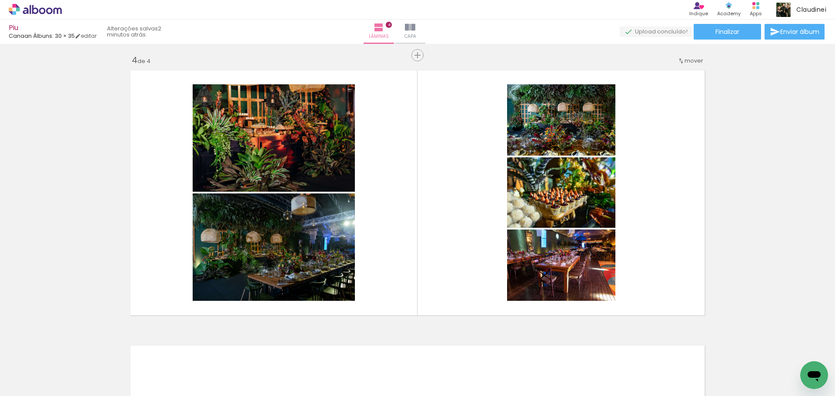
scroll to position [0, 603]
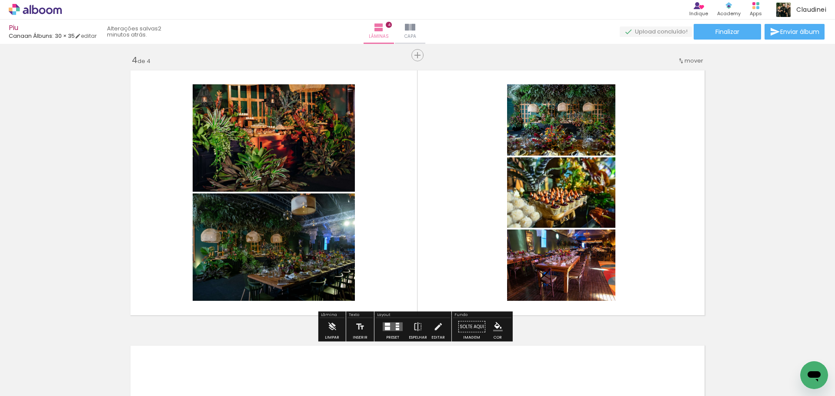
click at [389, 326] on quentale-layouter at bounding box center [393, 327] width 20 height 9
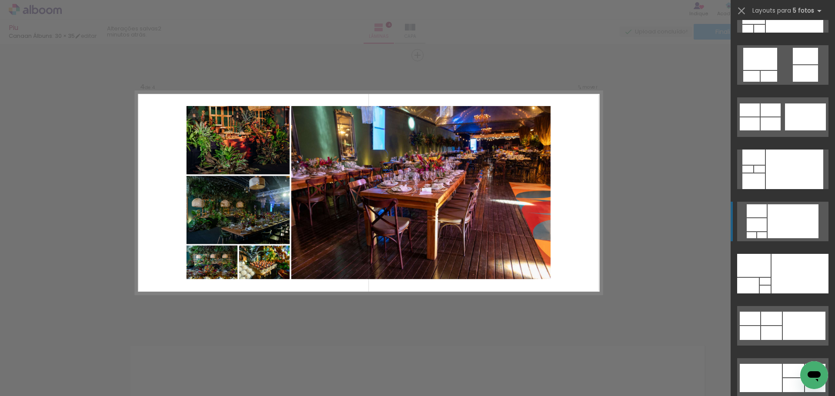
scroll to position [217, 0]
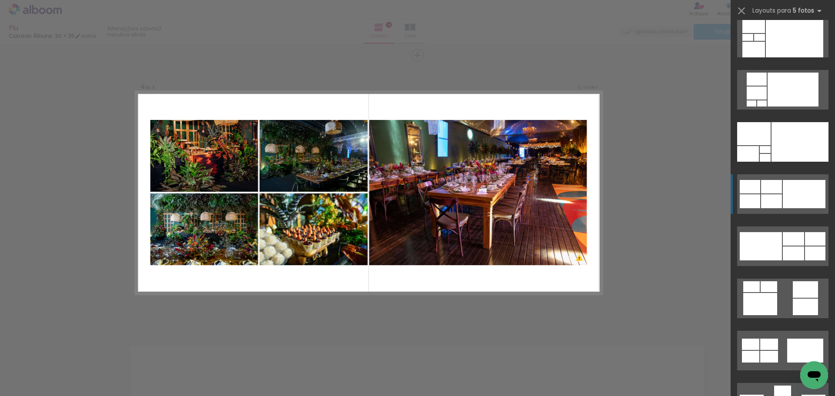
click at [803, 188] on div at bounding box center [804, 194] width 43 height 28
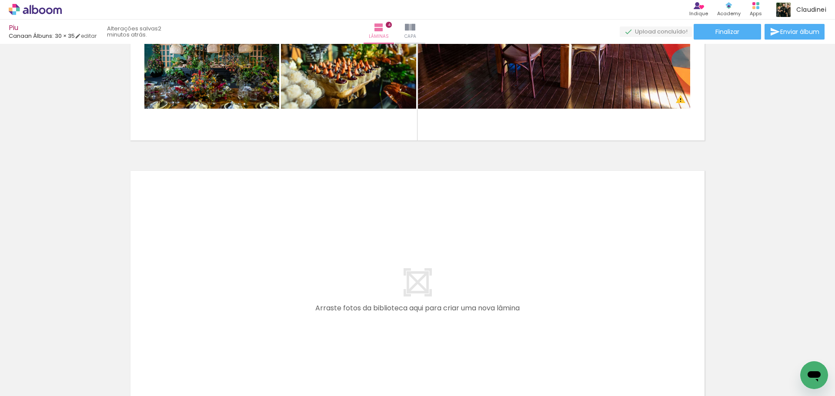
scroll to position [1087, 0]
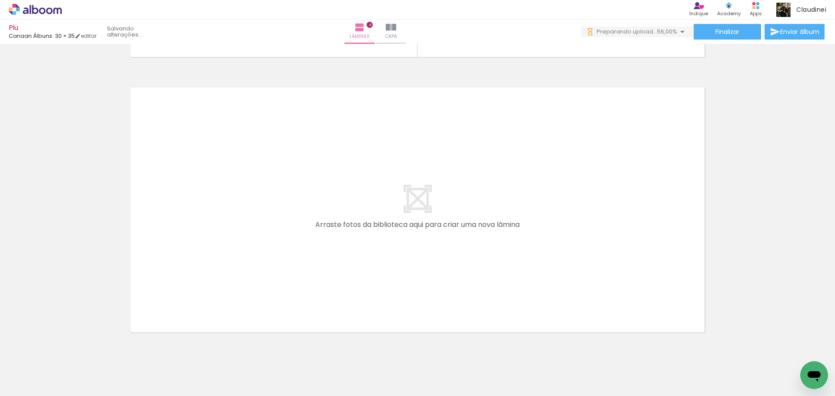
scroll to position [0, 1073]
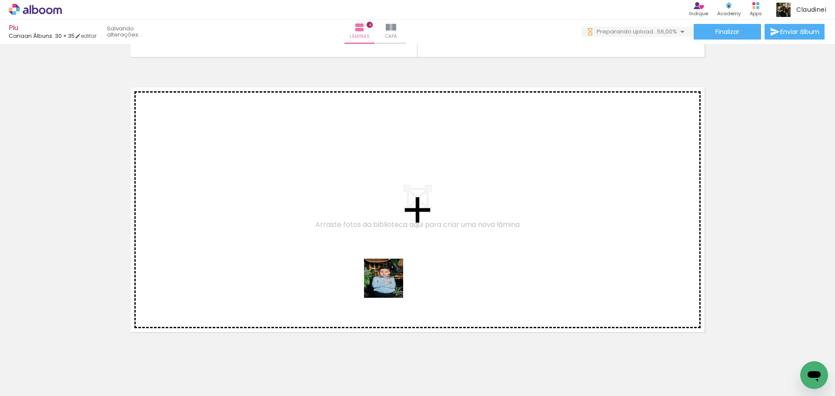
drag, startPoint x: 379, startPoint y: 370, endPoint x: 390, endPoint y: 261, distance: 108.8
click at [390, 261] on quentale-workspace at bounding box center [417, 198] width 835 height 396
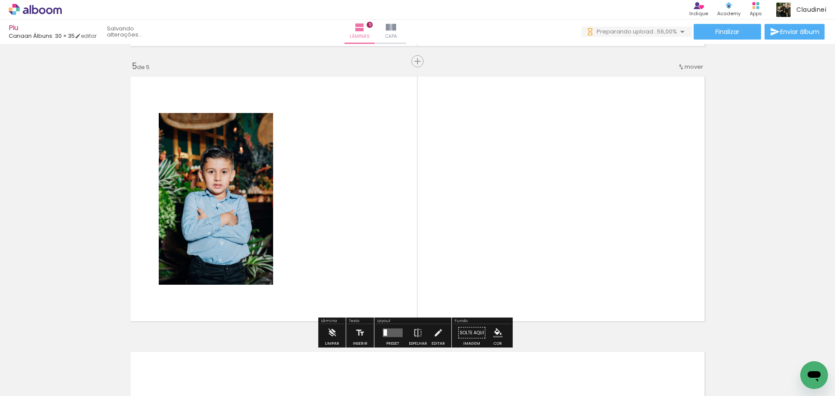
scroll to position [1104, 0]
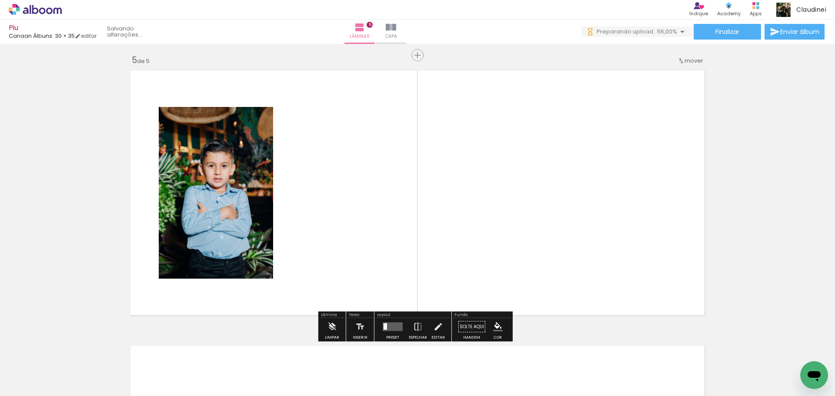
drag, startPoint x: 429, startPoint y: 373, endPoint x: 447, endPoint y: 334, distance: 43.2
click at [425, 230] on quentale-workspace at bounding box center [417, 198] width 835 height 396
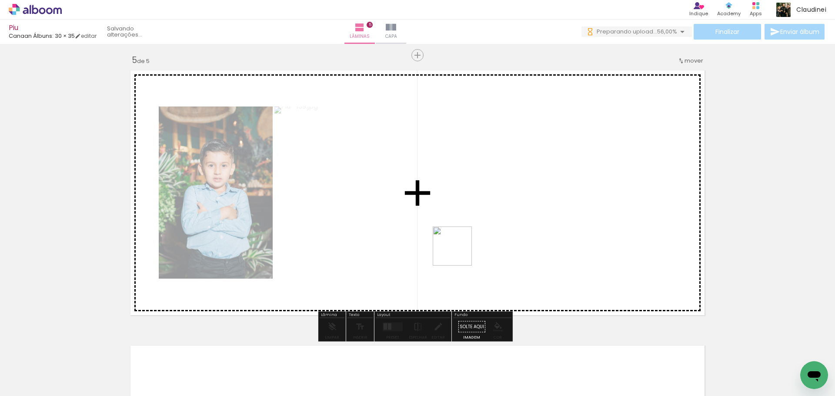
drag, startPoint x: 479, startPoint y: 369, endPoint x: 496, endPoint y: 338, distance: 34.8
click at [458, 235] on quentale-workspace at bounding box center [417, 198] width 835 height 396
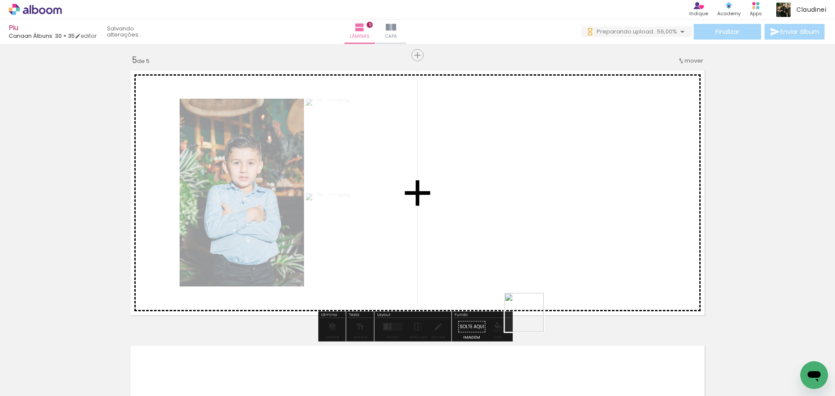
drag, startPoint x: 530, startPoint y: 339, endPoint x: 567, endPoint y: 308, distance: 48.5
click at [512, 199] on quentale-workspace at bounding box center [417, 198] width 835 height 396
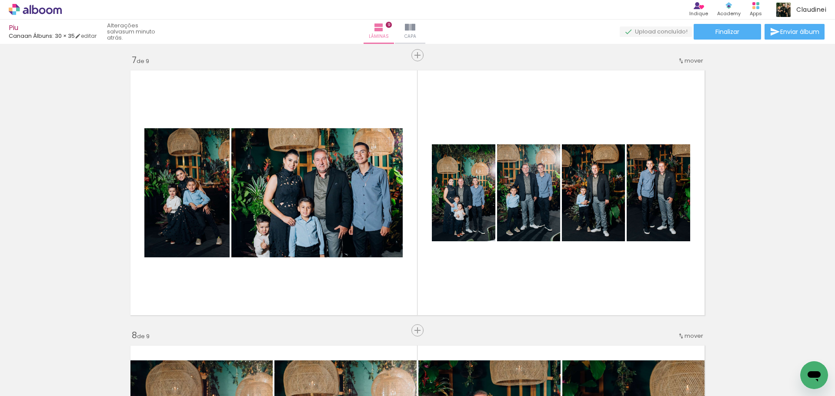
scroll to position [0, 1674]
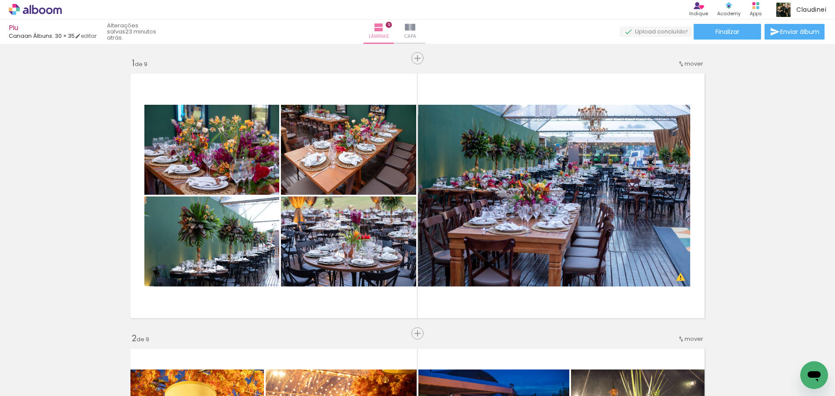
scroll to position [0, 1674]
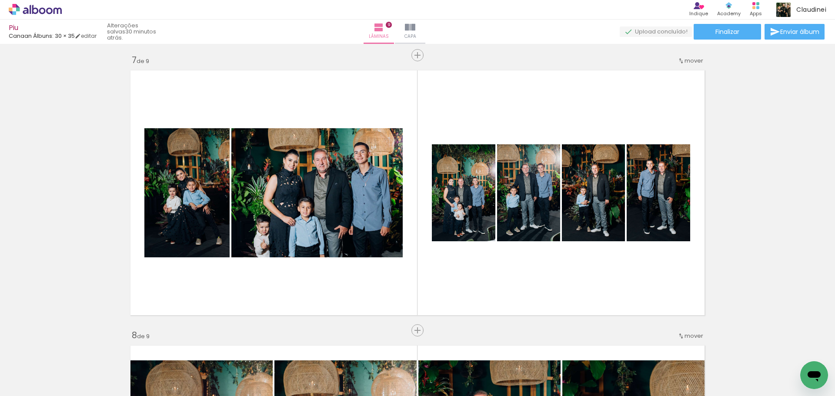
scroll to position [0, 1674]
